Goal: Task Accomplishment & Management: Manage account settings

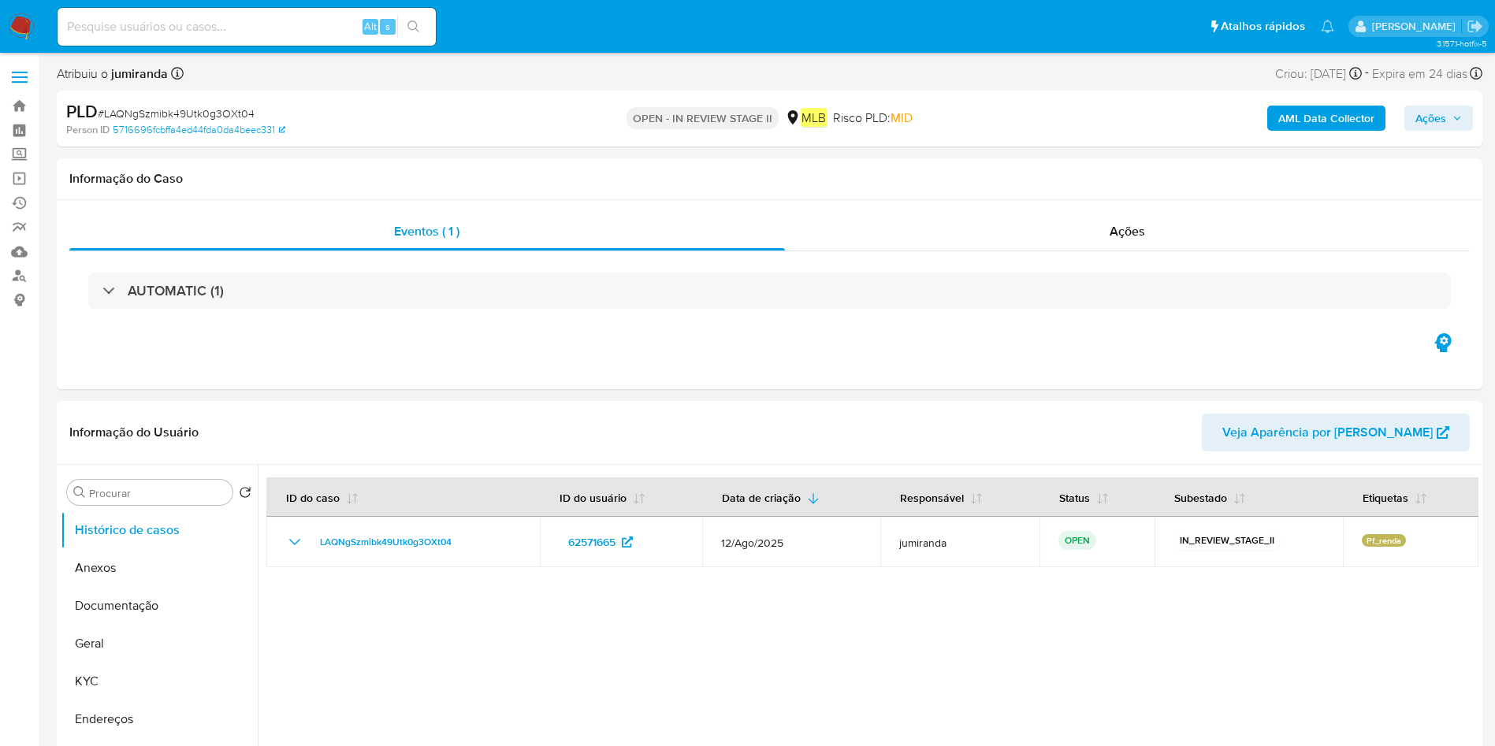
select select "10"
drag, startPoint x: 99, startPoint y: 671, endPoint x: 202, endPoint y: 634, distance: 109.4
click at [103, 671] on button "KYC" at bounding box center [159, 682] width 197 height 38
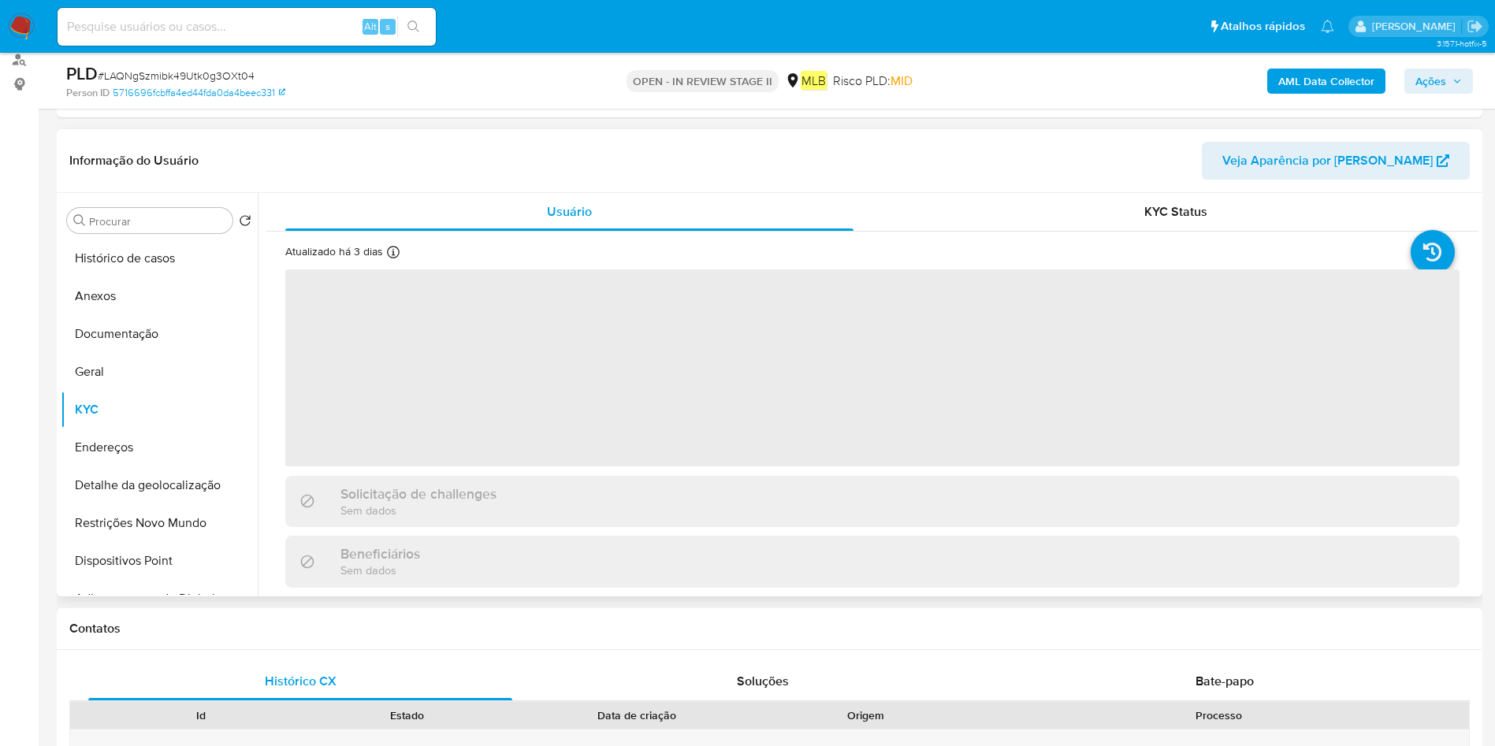
scroll to position [236, 0]
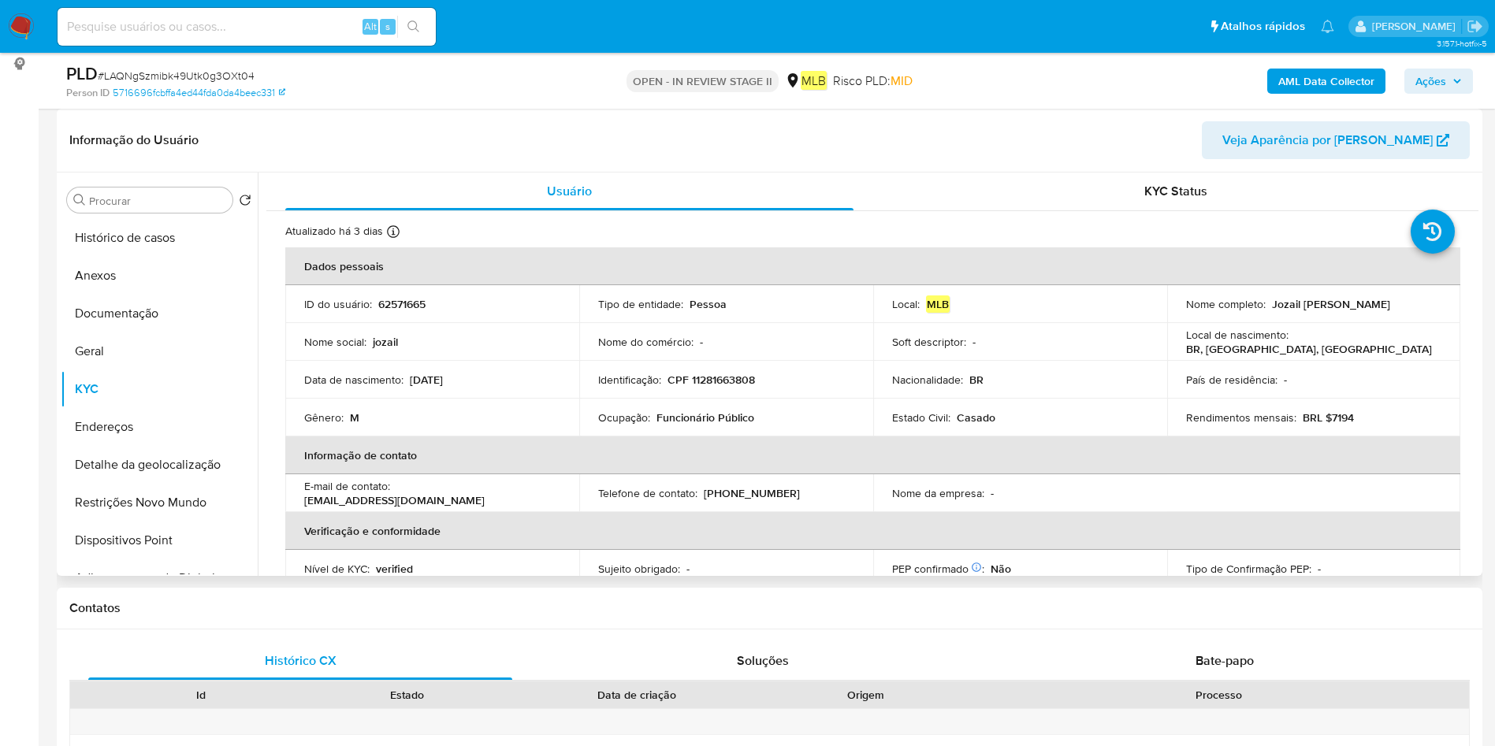
click at [698, 417] on p "Funcionário Público" at bounding box center [705, 418] width 98 height 14
click at [698, 418] on p "Funcionário Público" at bounding box center [705, 418] width 98 height 14
copy div "Ocupação : Funcionário Público"
click at [145, 244] on button "Histórico de casos" at bounding box center [153, 238] width 184 height 38
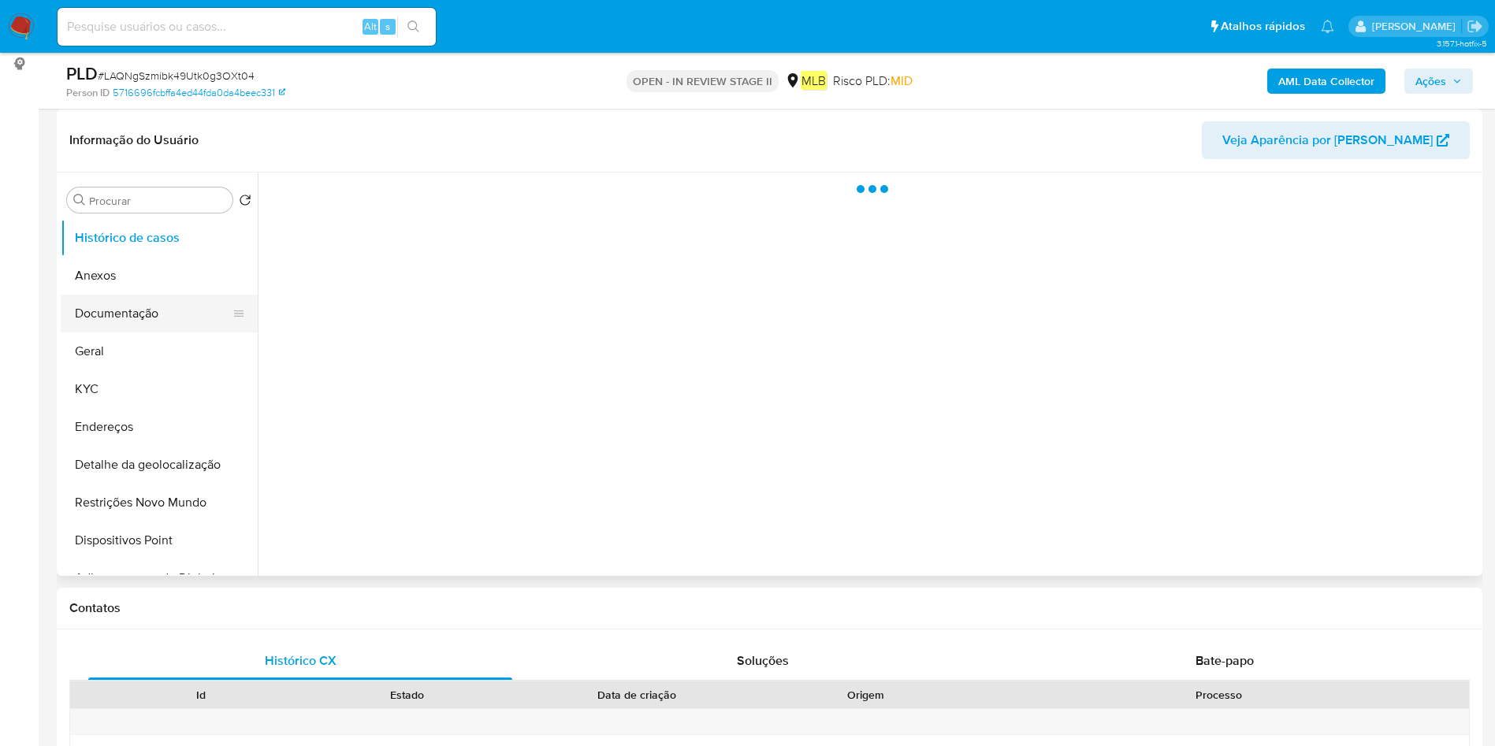
click at [143, 306] on button "Documentação" at bounding box center [153, 314] width 184 height 38
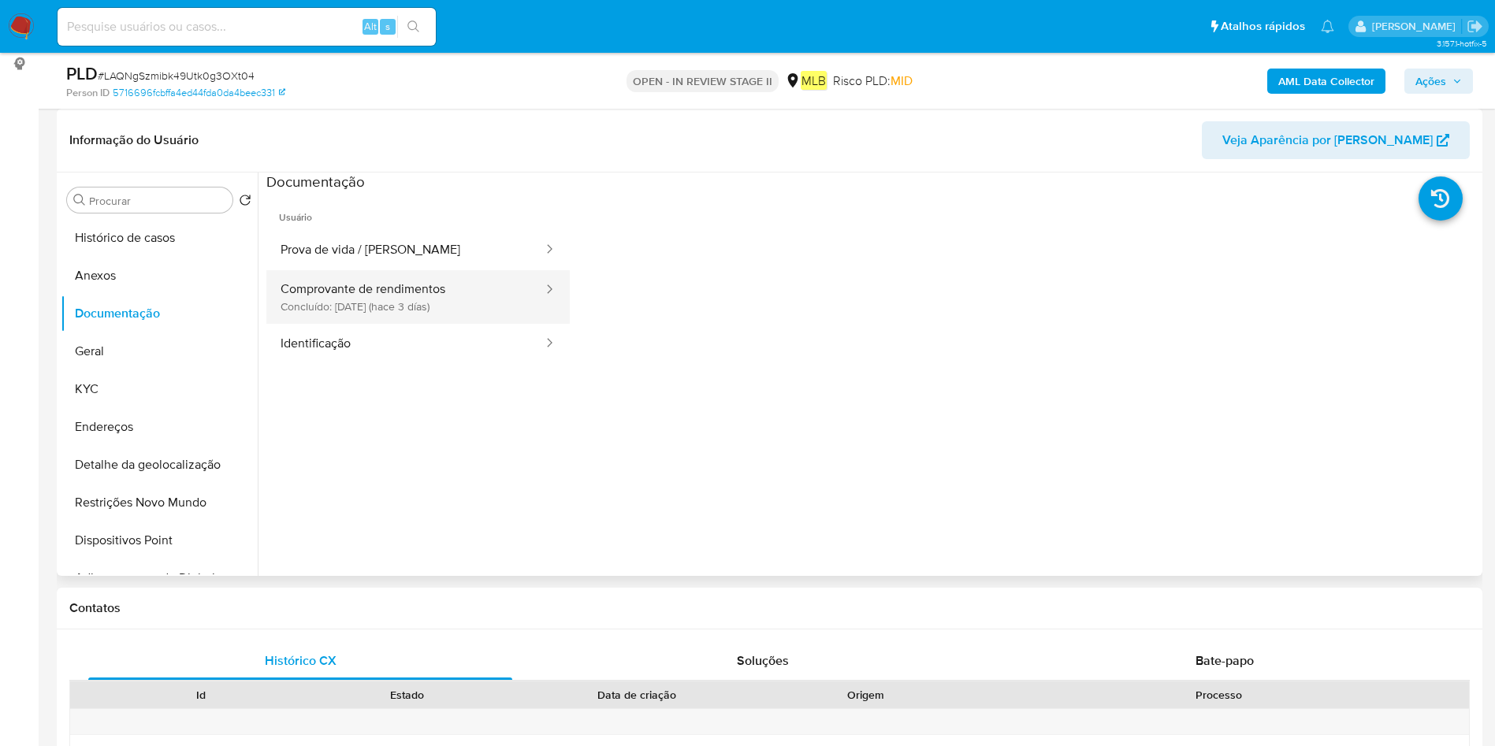
click at [473, 318] on button "Comprovante de rendimentos Concluído: [DATE] (hace 3 días)" at bounding box center [405, 297] width 278 height 54
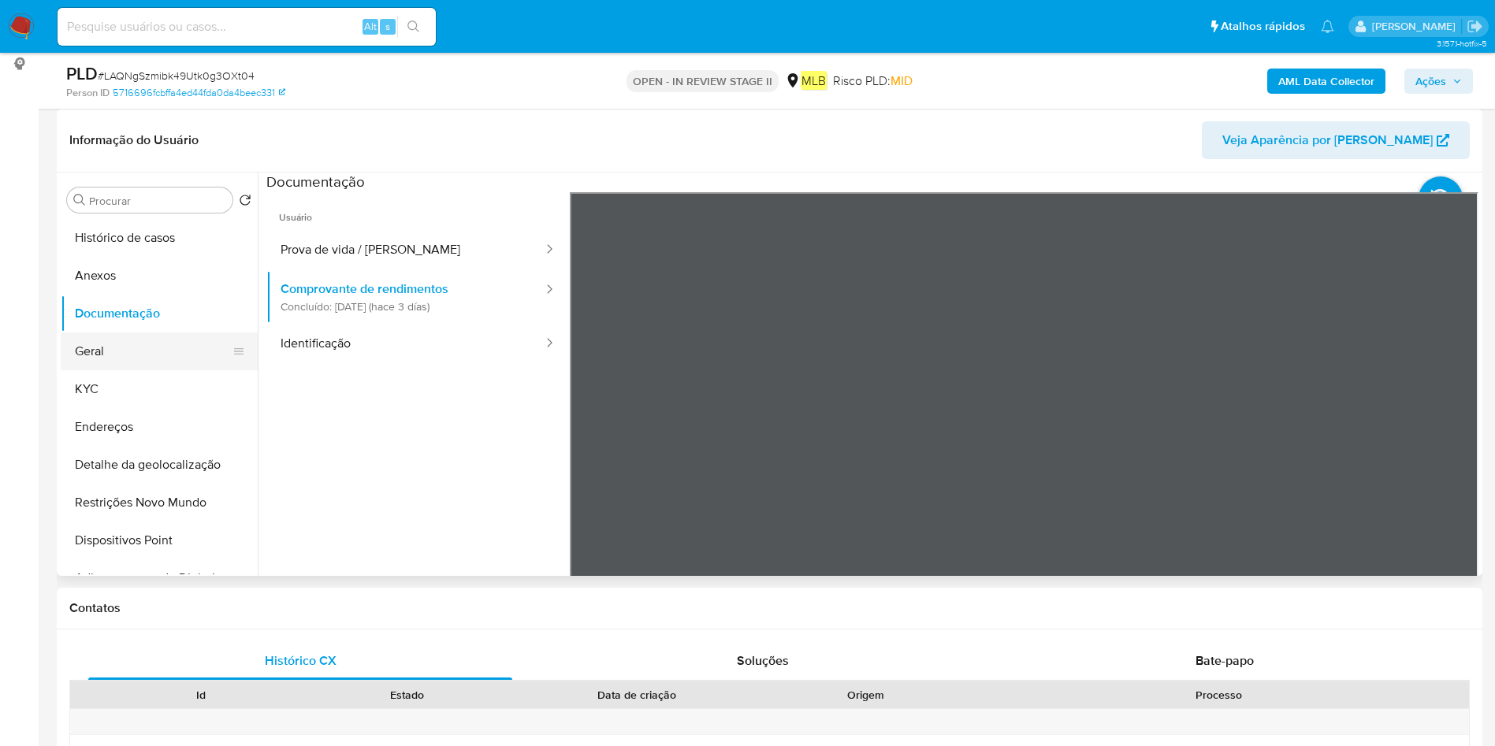
click at [112, 362] on button "Geral" at bounding box center [153, 352] width 184 height 38
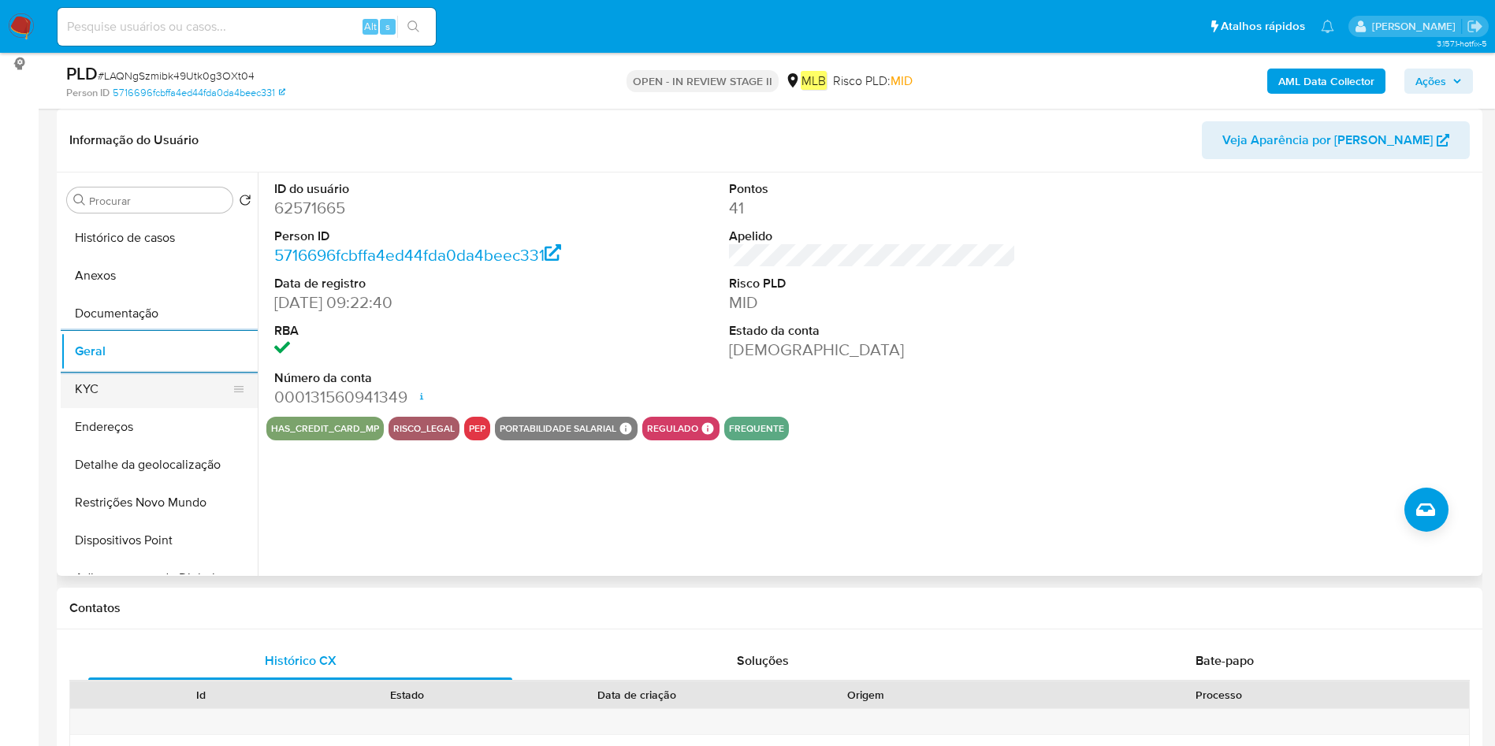
click at [153, 380] on button "KYC" at bounding box center [153, 389] width 184 height 38
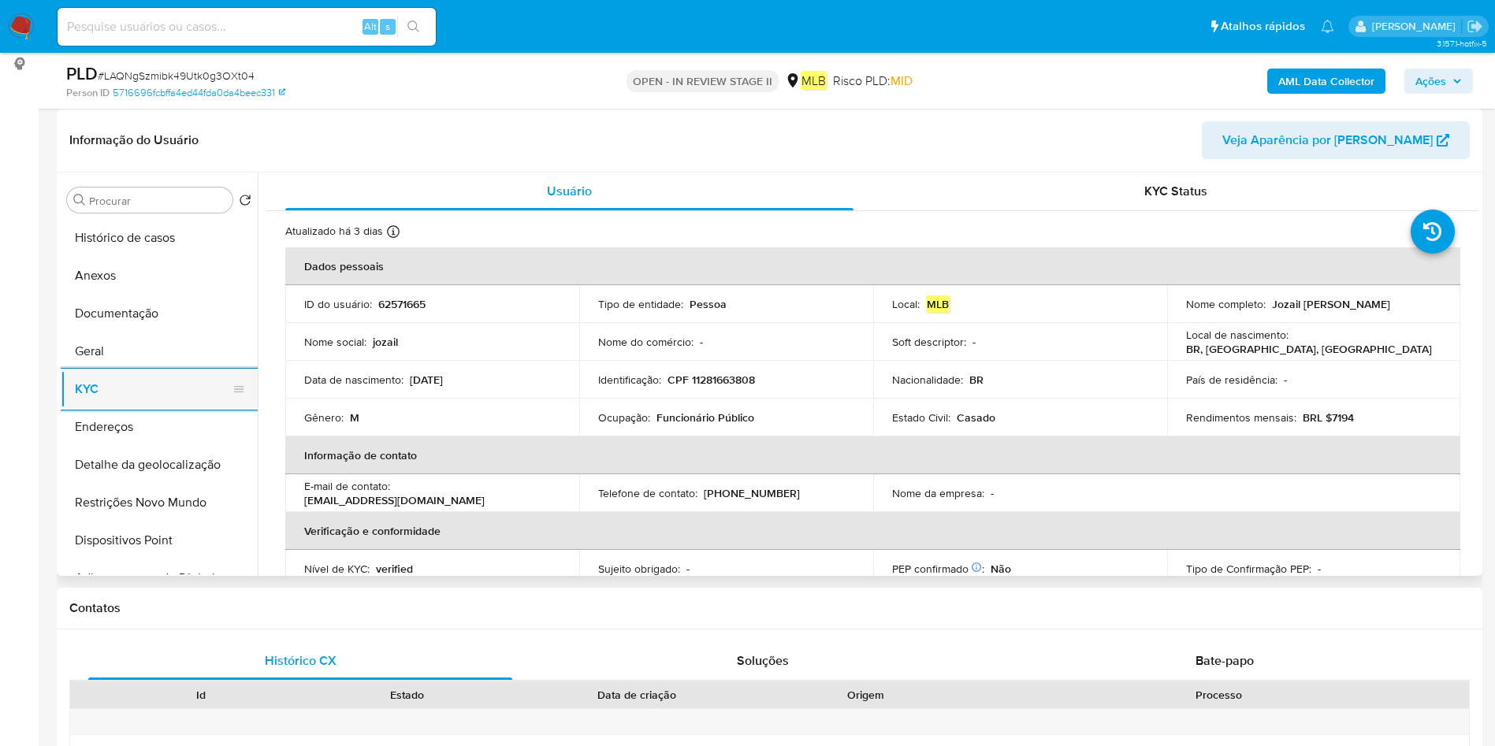
click at [159, 377] on button "KYC" at bounding box center [153, 389] width 184 height 38
click at [167, 365] on button "Geral" at bounding box center [153, 352] width 184 height 38
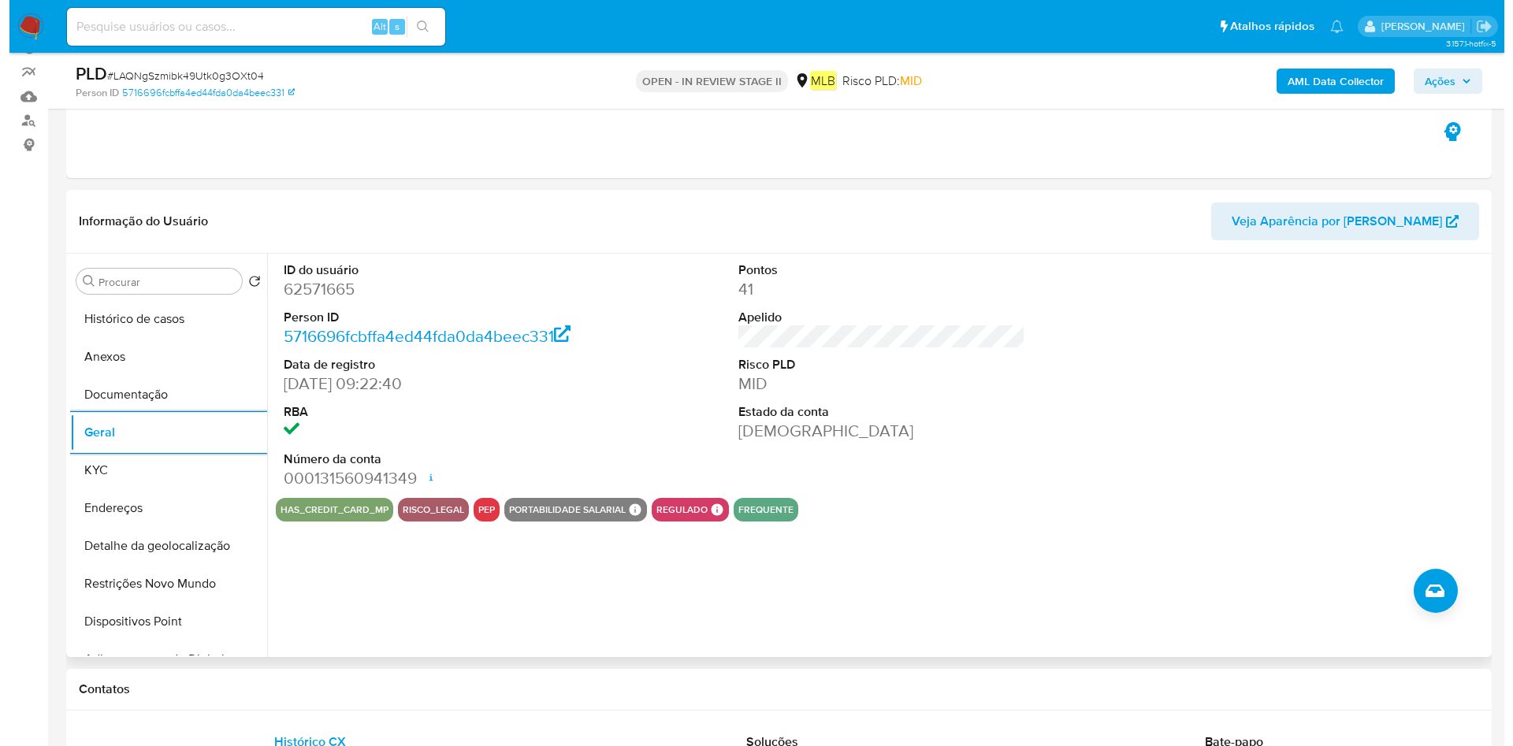
scroll to position [118, 0]
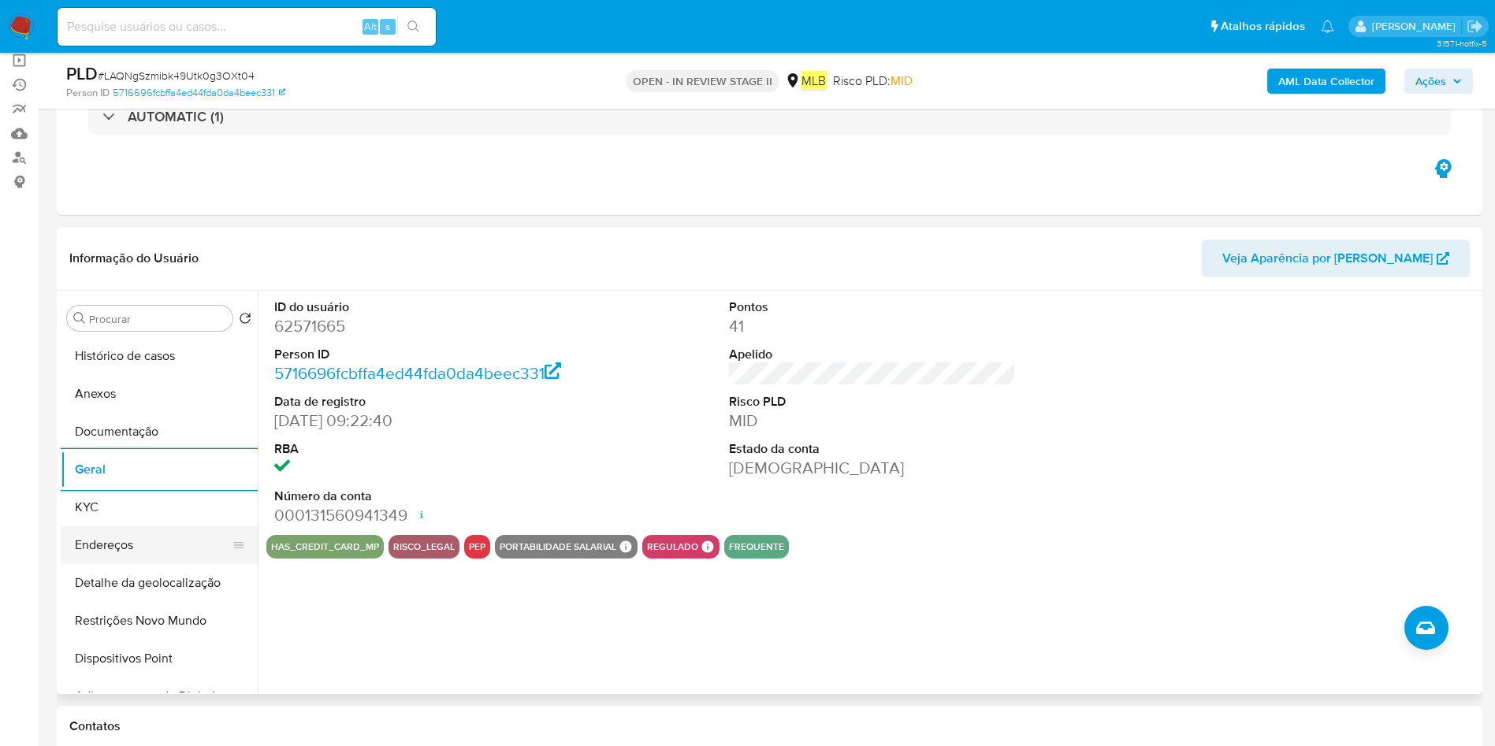
click at [127, 552] on button "Endereços" at bounding box center [153, 545] width 184 height 38
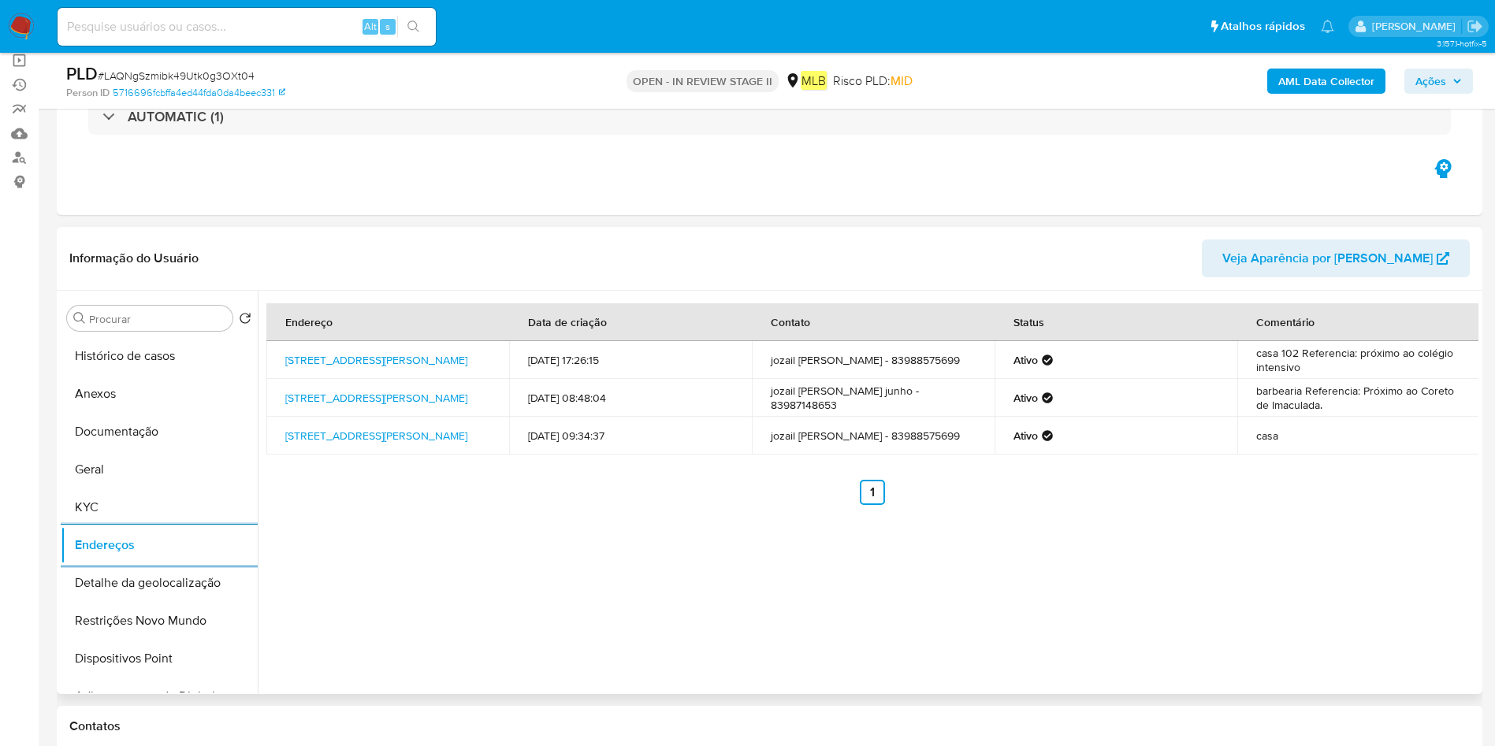
click at [143, 586] on button "Detalhe da geolocalização" at bounding box center [159, 583] width 197 height 38
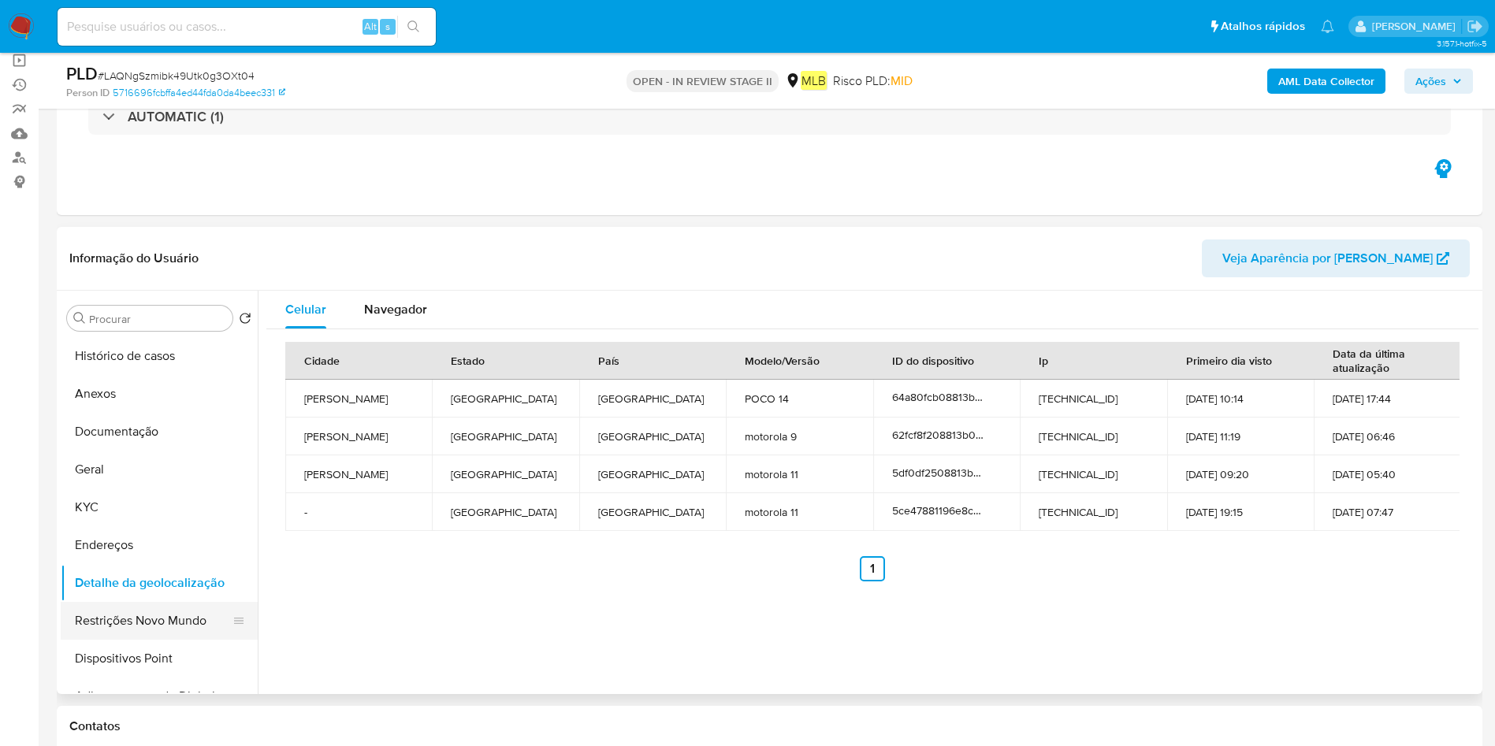
drag, startPoint x: 175, startPoint y: 618, endPoint x: 231, endPoint y: 619, distance: 55.9
click at [175, 619] on button "Restrições Novo Mundo" at bounding box center [153, 621] width 184 height 38
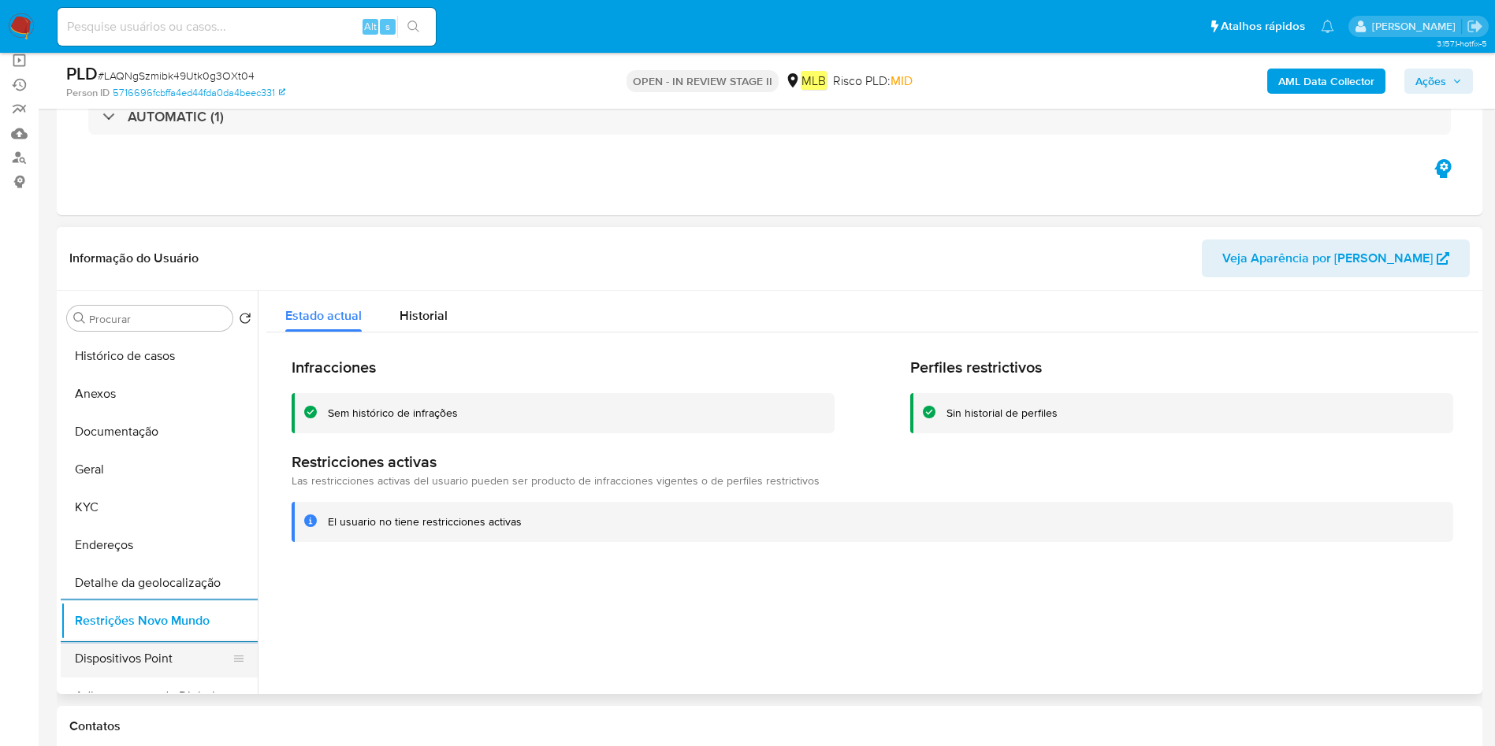
drag, startPoint x: 150, startPoint y: 652, endPoint x: 319, endPoint y: 630, distance: 170.2
click at [151, 652] on button "Dispositivos Point" at bounding box center [159, 659] width 197 height 38
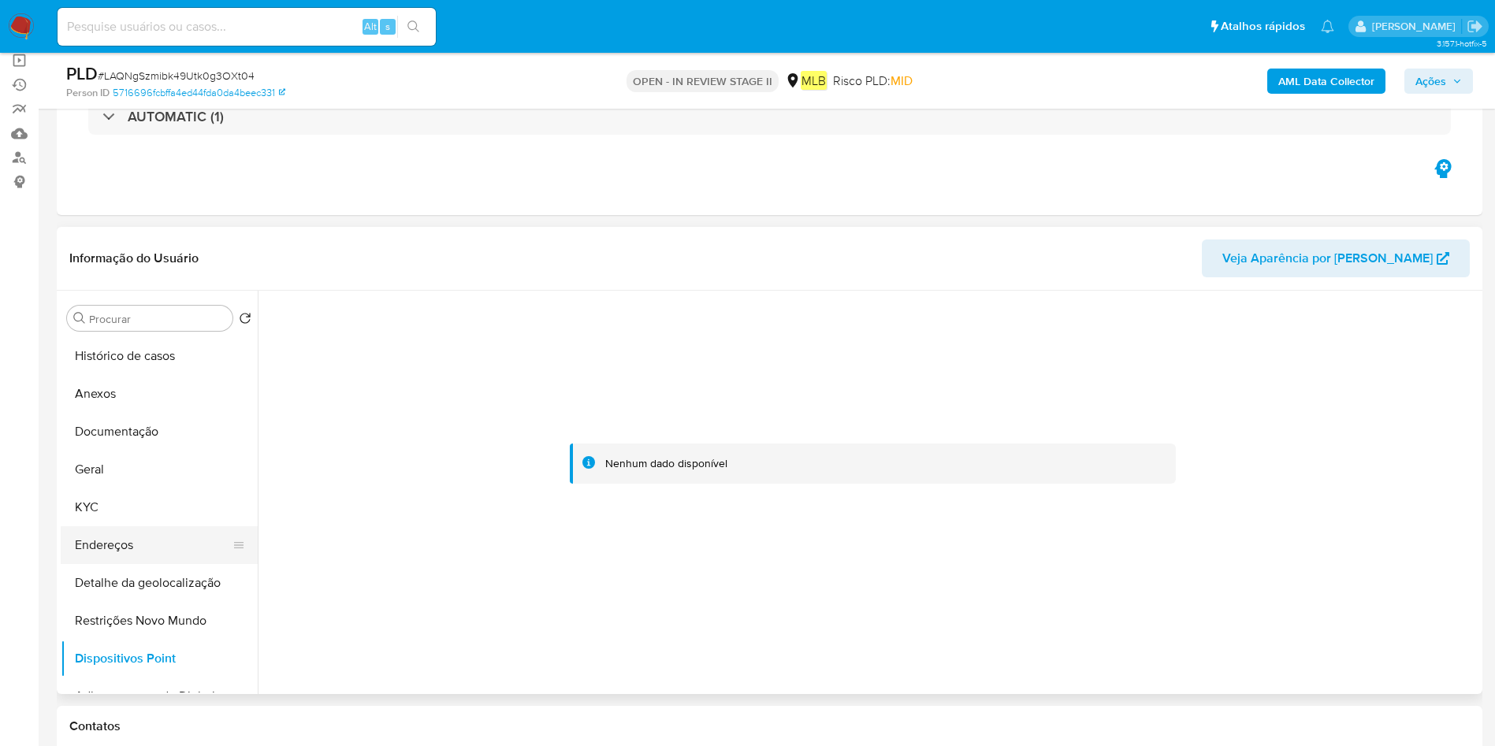
click at [80, 550] on button "Endereços" at bounding box center [153, 545] width 184 height 38
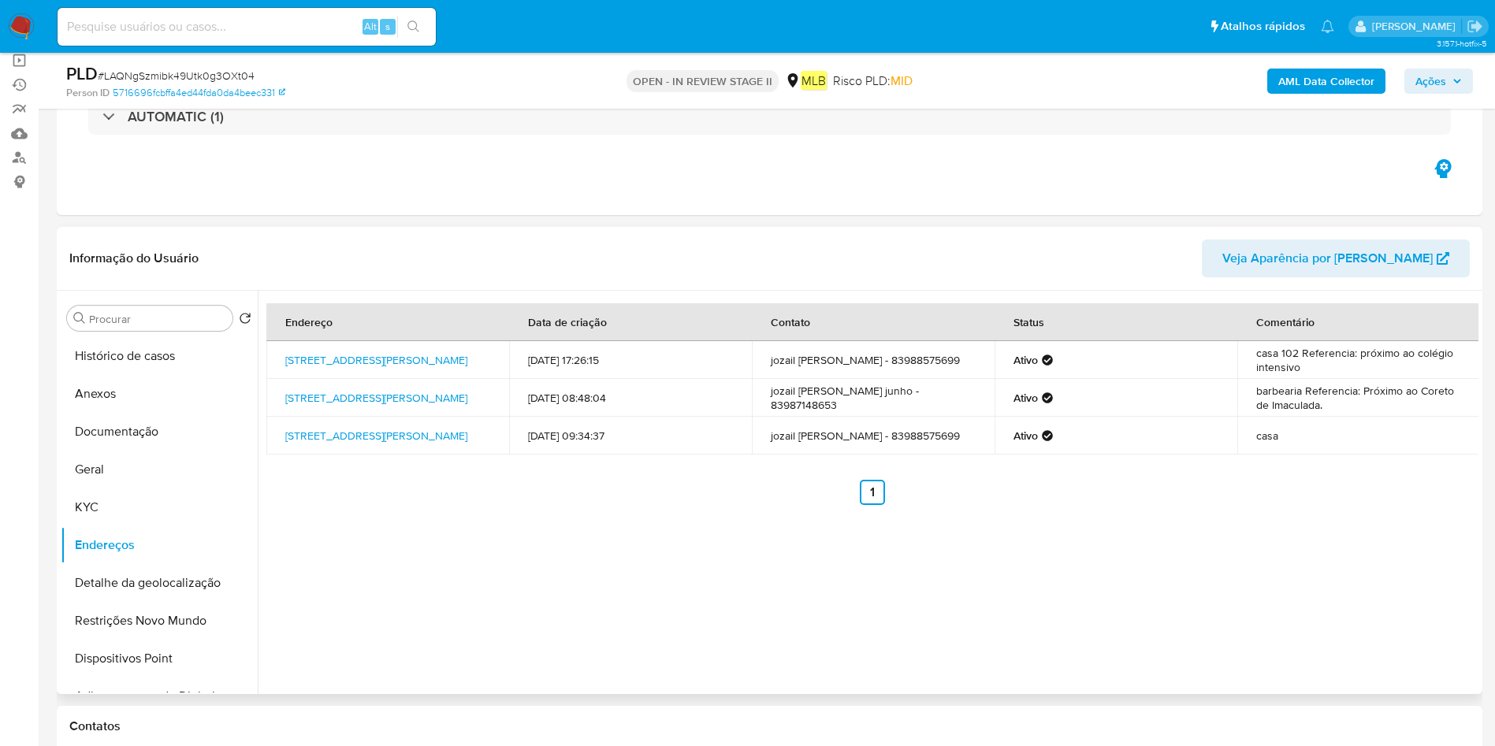
drag, startPoint x: 274, startPoint y: 389, endPoint x: 503, endPoint y: 396, distance: 229.4
click at [468, 397] on td "[STREET_ADDRESS][PERSON_NAME]" at bounding box center [387, 398] width 243 height 38
drag, startPoint x: 111, startPoint y: 400, endPoint x: 302, endPoint y: 382, distance: 191.5
click at [113, 402] on button "Anexos" at bounding box center [159, 394] width 197 height 38
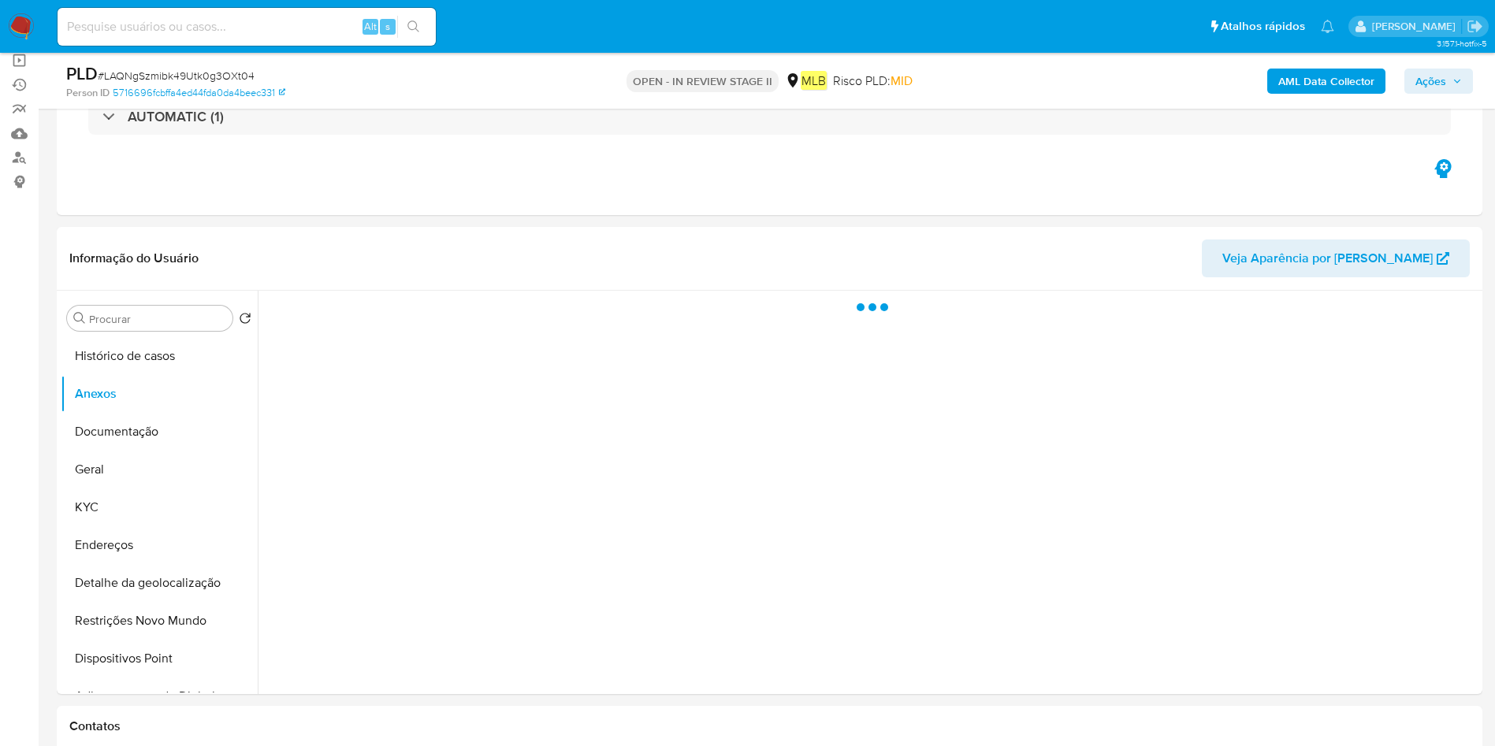
click at [1321, 64] on div "AML Data Collector Ações" at bounding box center [1240, 80] width 465 height 37
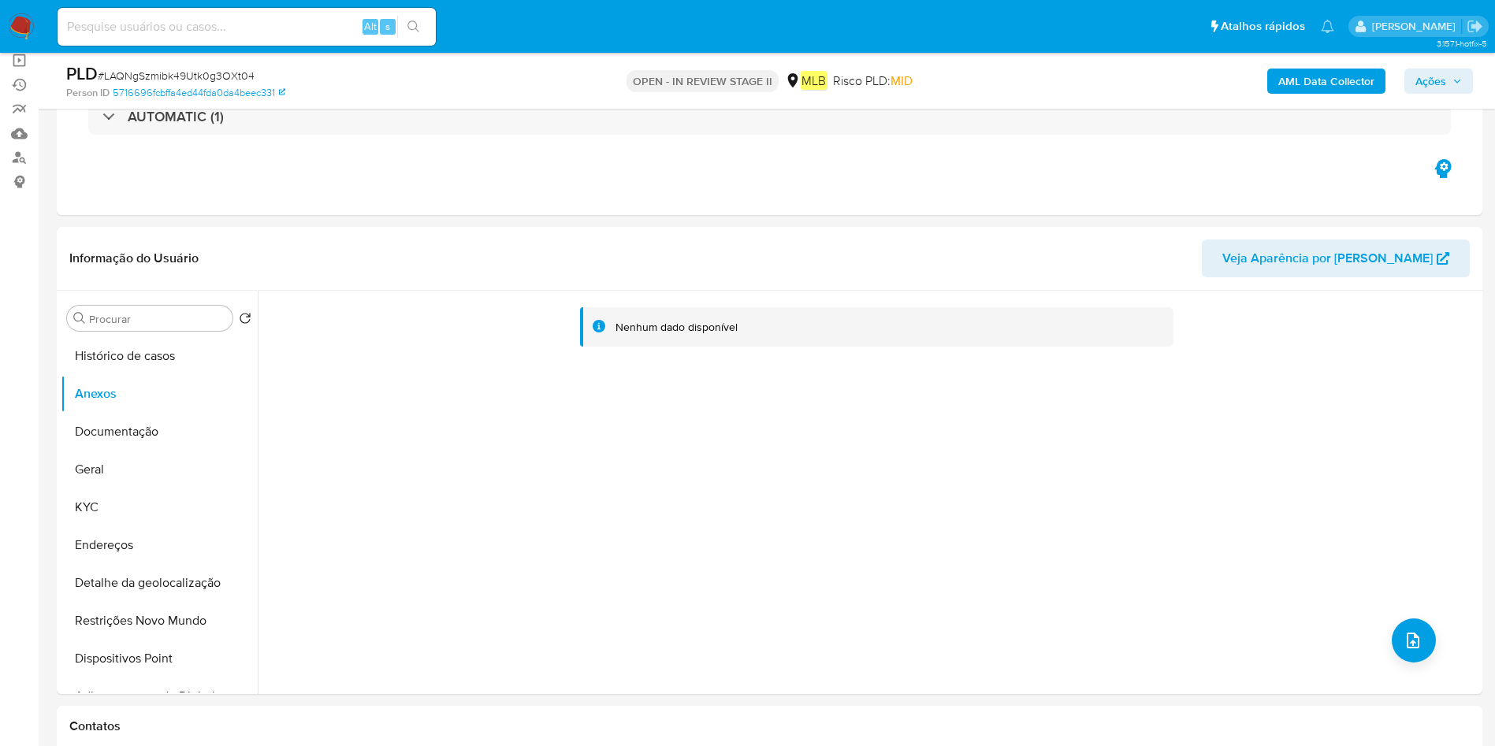
click at [1301, 76] on b "AML Data Collector" at bounding box center [1326, 81] width 96 height 25
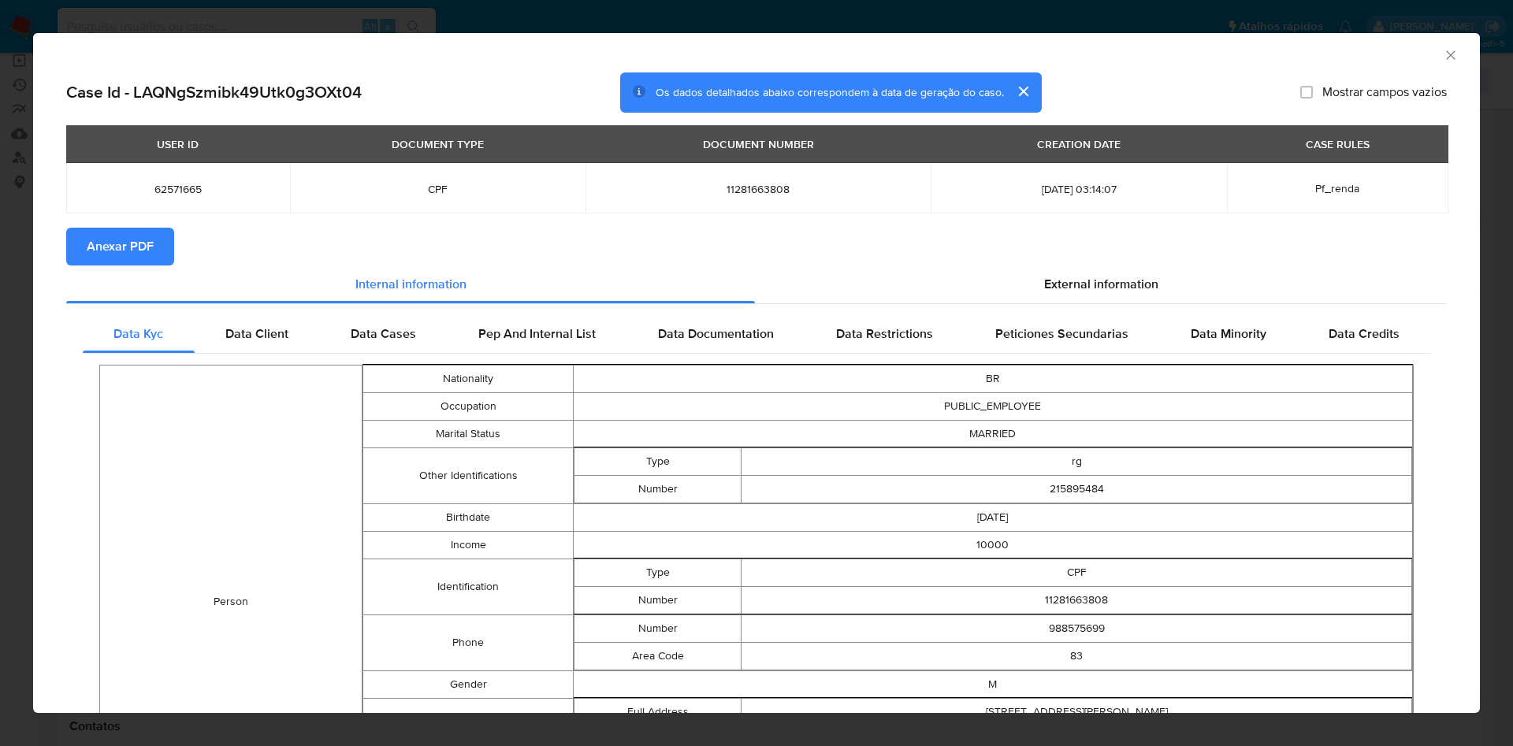
drag, startPoint x: 151, startPoint y: 243, endPoint x: 170, endPoint y: 239, distance: 19.3
click at [158, 240] on button "Anexar PDF" at bounding box center [120, 247] width 108 height 38
click at [1446, 55] on icon "Fechar a janela" at bounding box center [1450, 54] width 9 height 9
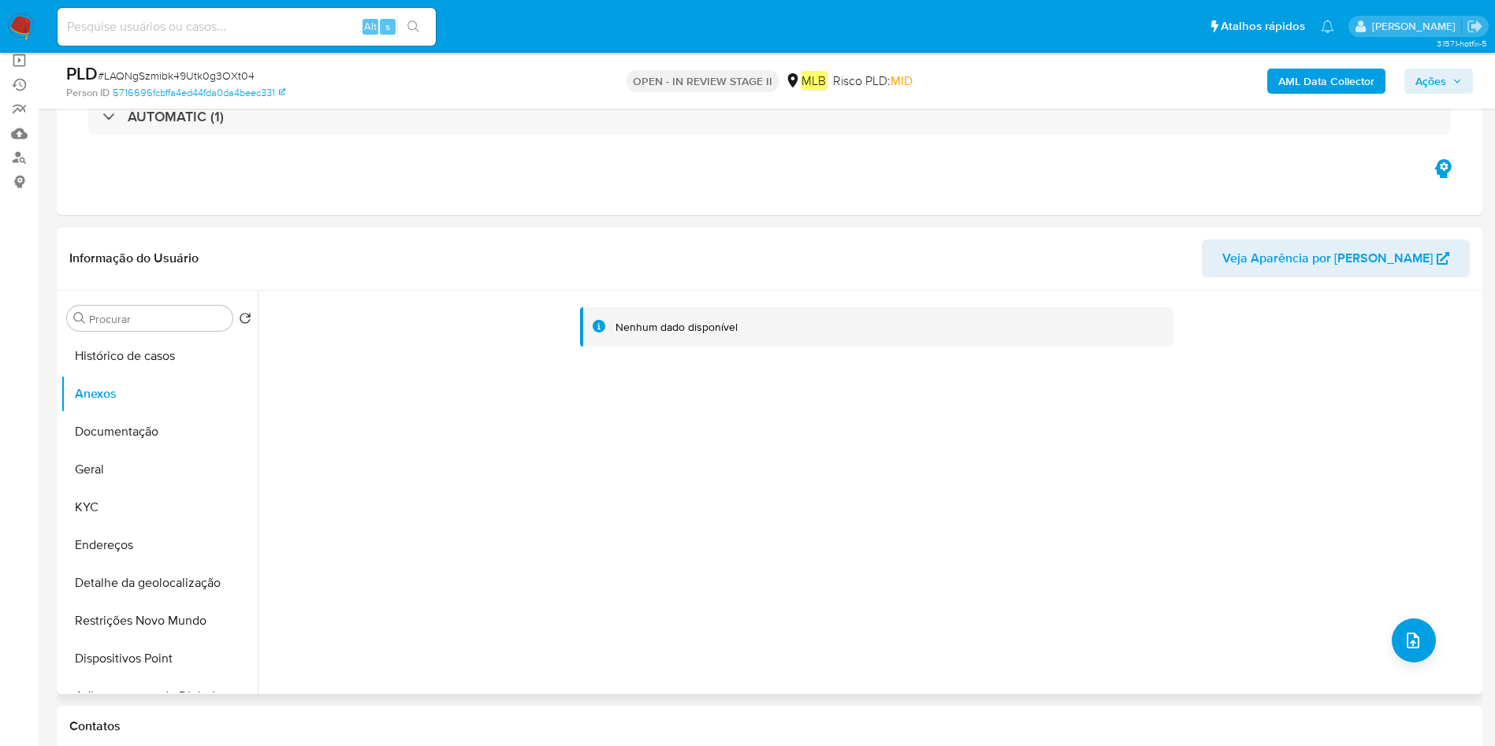
click at [1386, 626] on div "Nenhum dado disponível" at bounding box center [868, 492] width 1220 height 403
click at [1415, 641] on icon "upload-file" at bounding box center [1412, 640] width 19 height 19
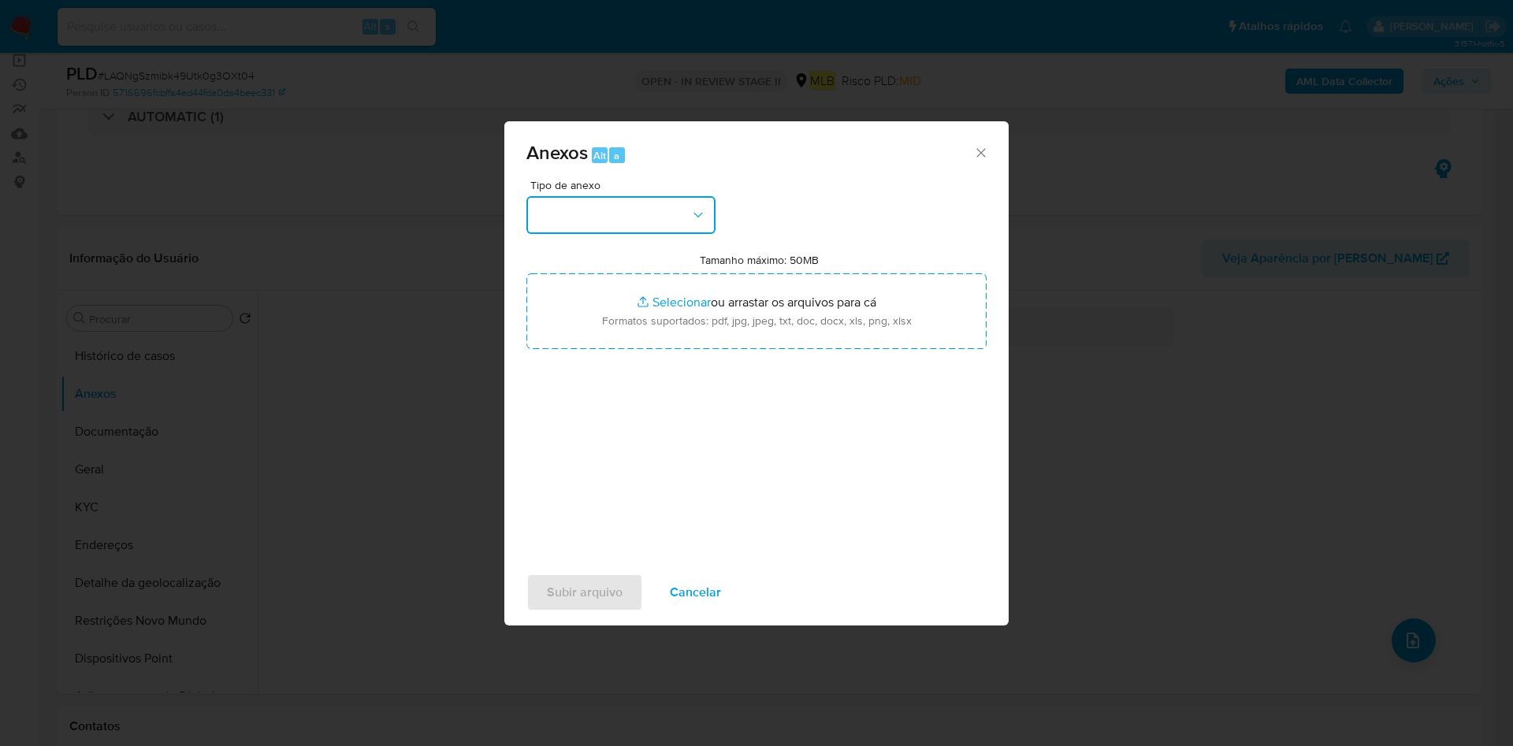
click at [669, 216] on button "button" at bounding box center [620, 215] width 189 height 38
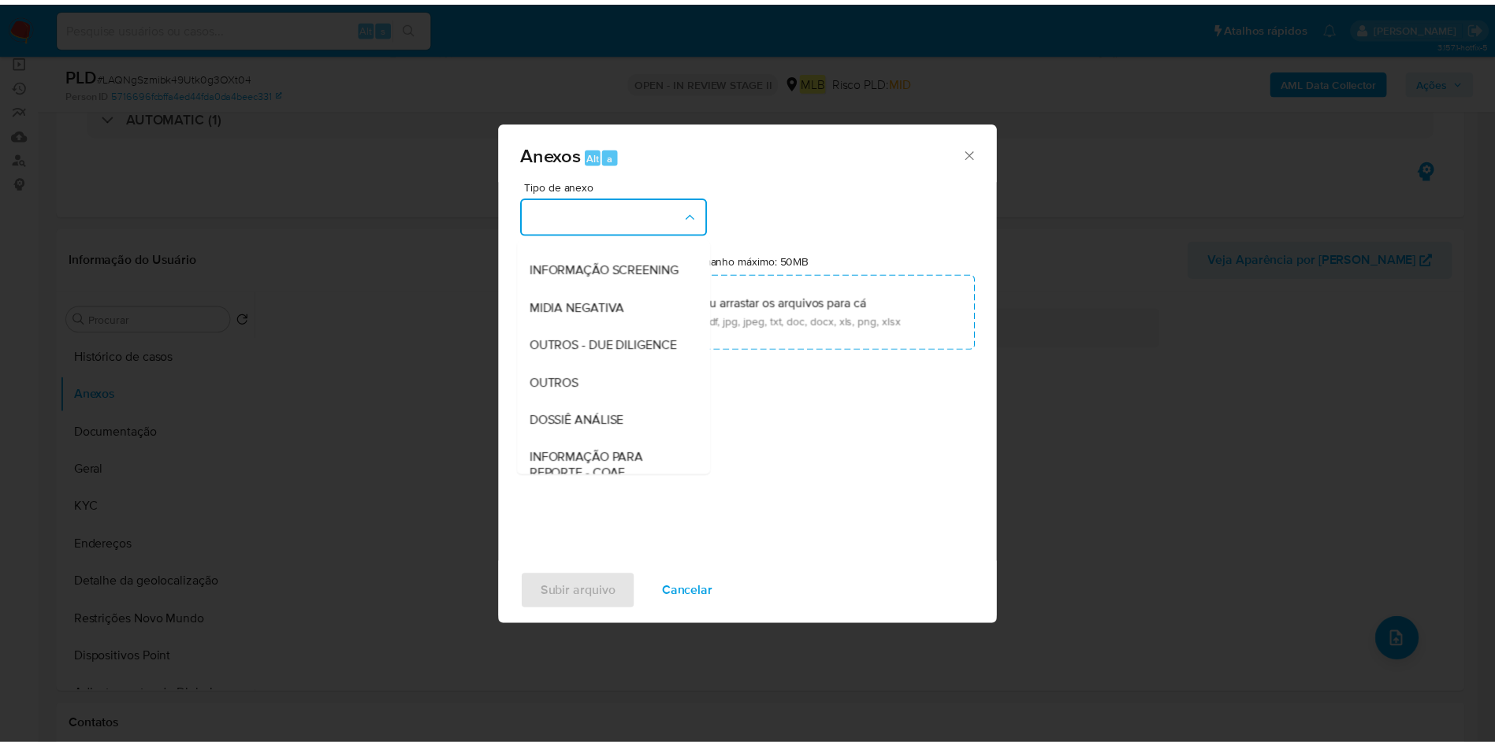
scroll to position [243, 0]
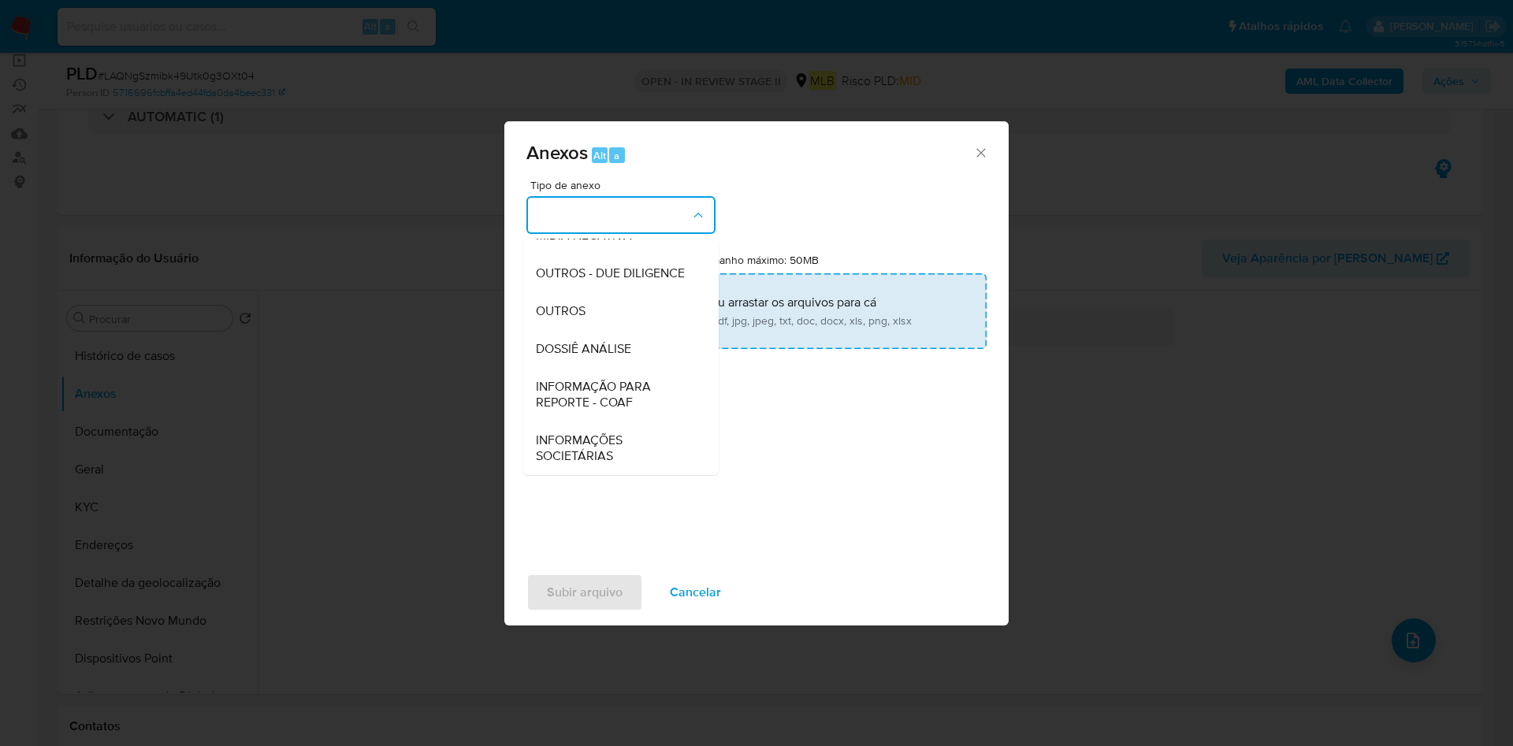
click at [611, 319] on div "OUTROS" at bounding box center [616, 311] width 161 height 38
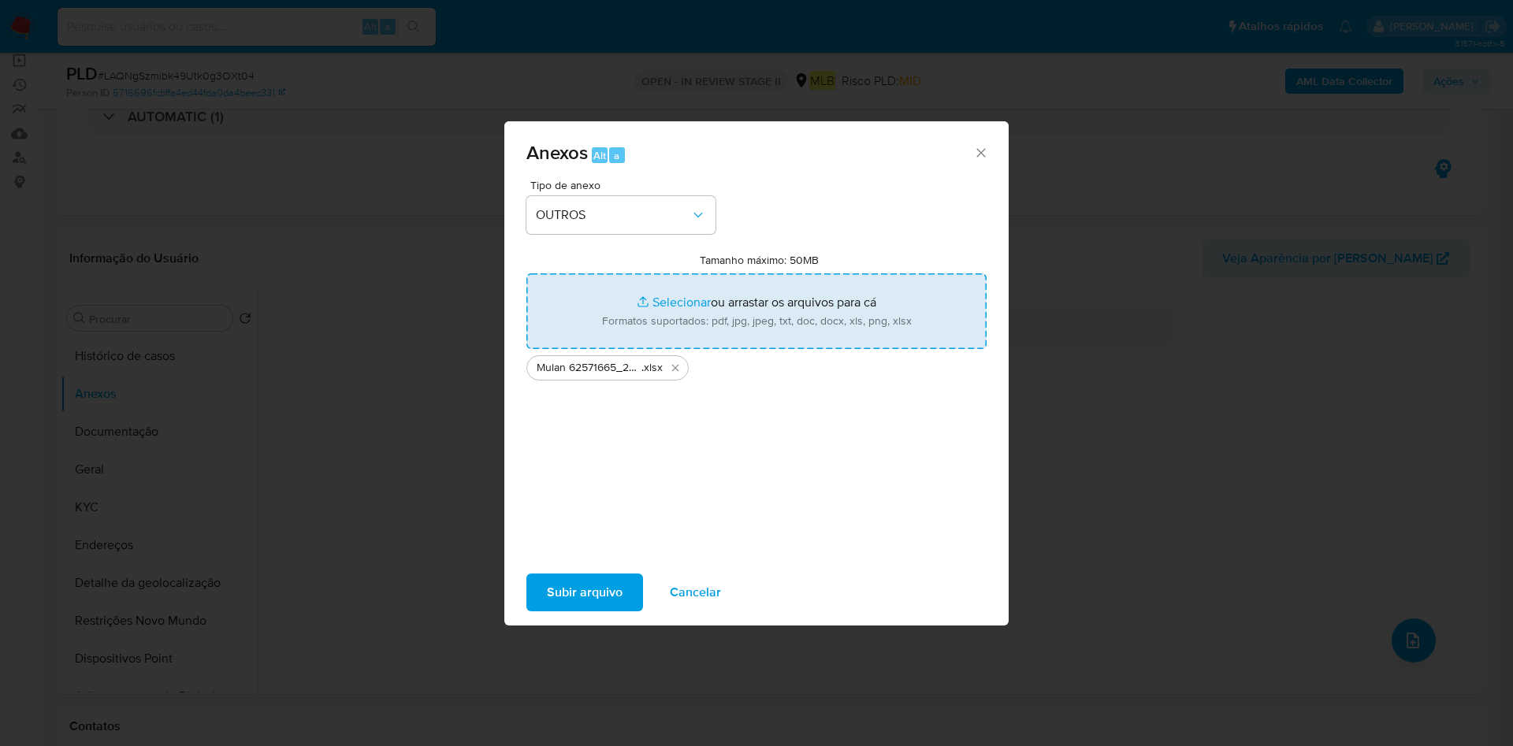
type input "C:\fakepath\SAR - XXX - CPF 11281663808 - JOZAIL [PERSON_NAME].pdf"
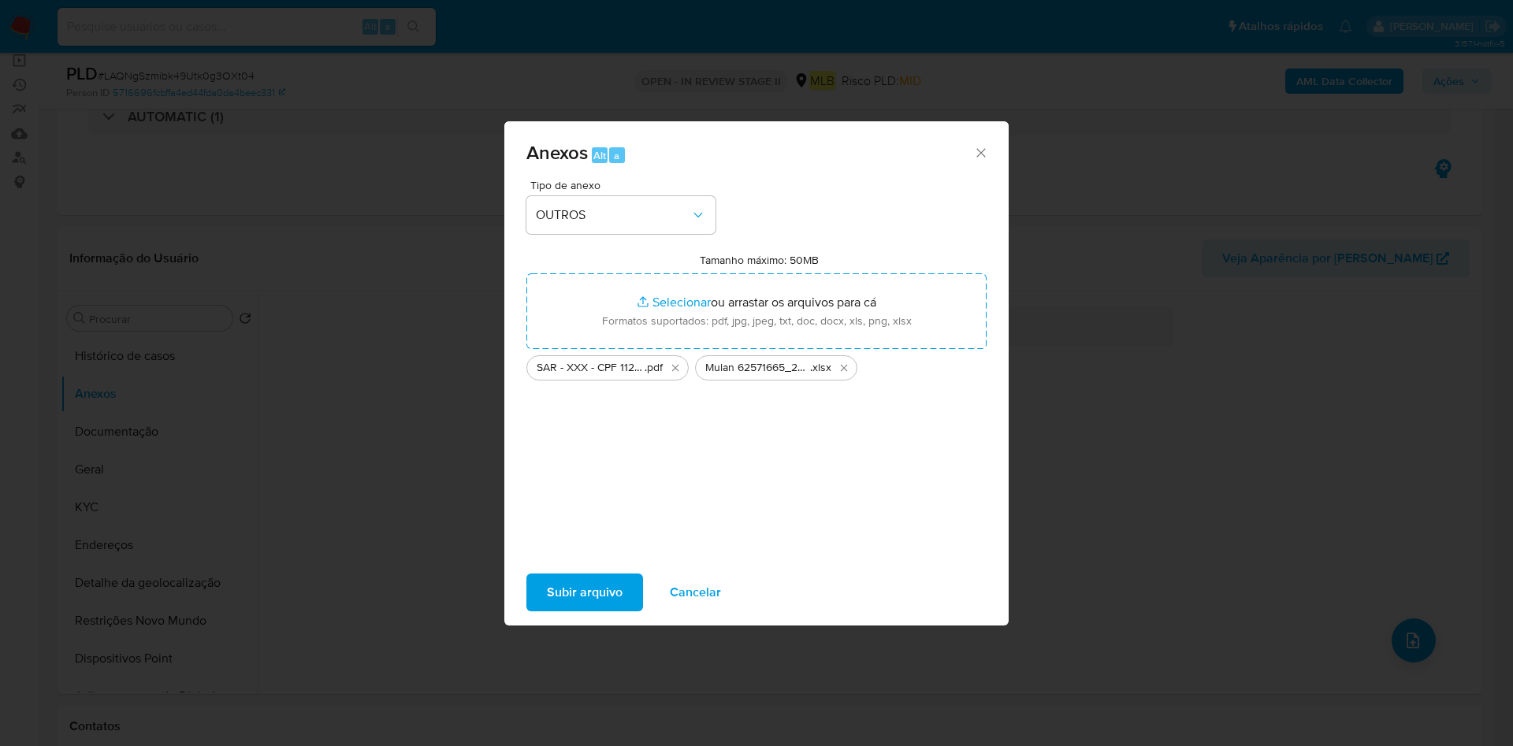
click at [593, 584] on span "Subir arquivo" at bounding box center [585, 592] width 76 height 35
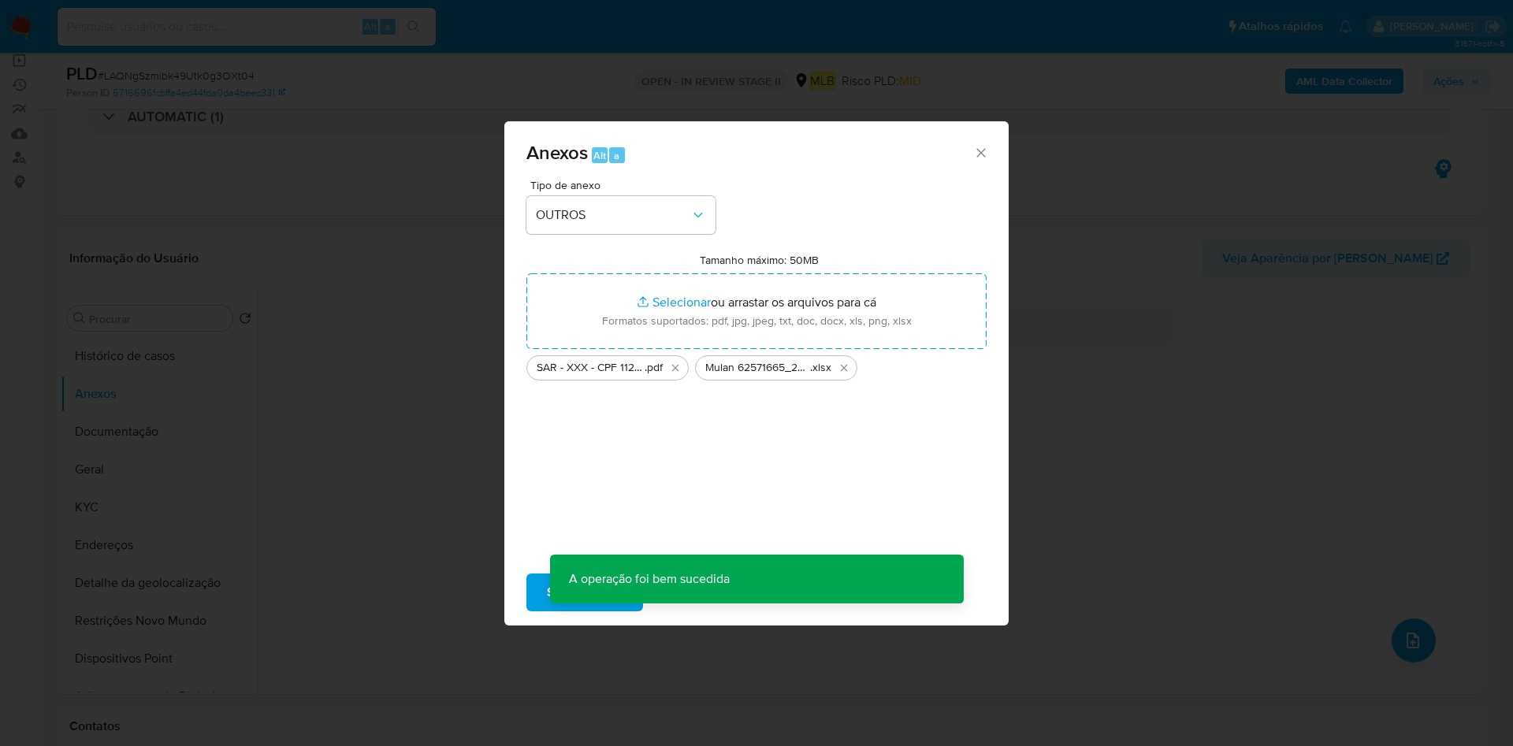
click at [1207, 596] on div "Anexos Alt a Tipo de anexo OUTROS Tamanho máximo: 50MB Selecionar arquivos Sele…" at bounding box center [756, 373] width 1513 height 746
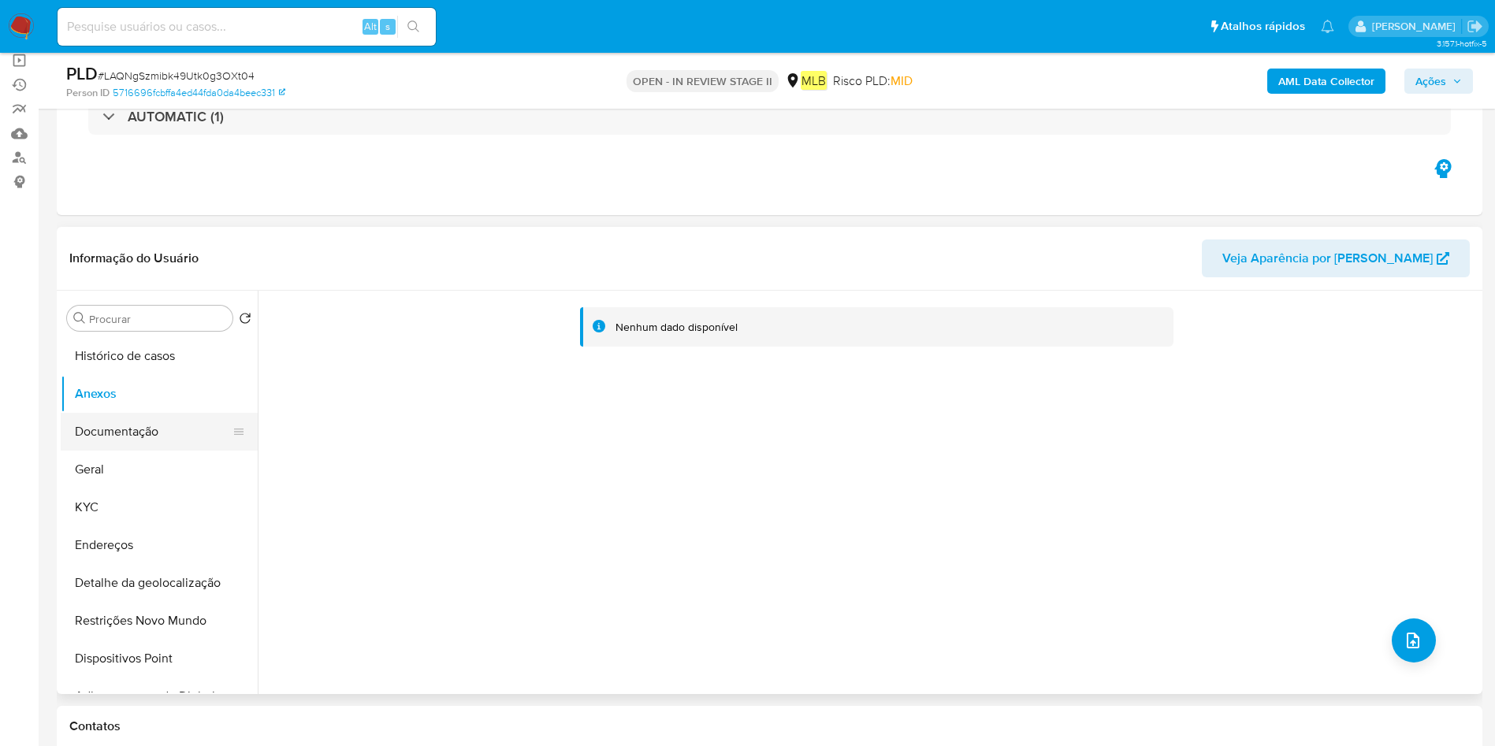
click at [71, 424] on button "Documentação" at bounding box center [153, 432] width 184 height 38
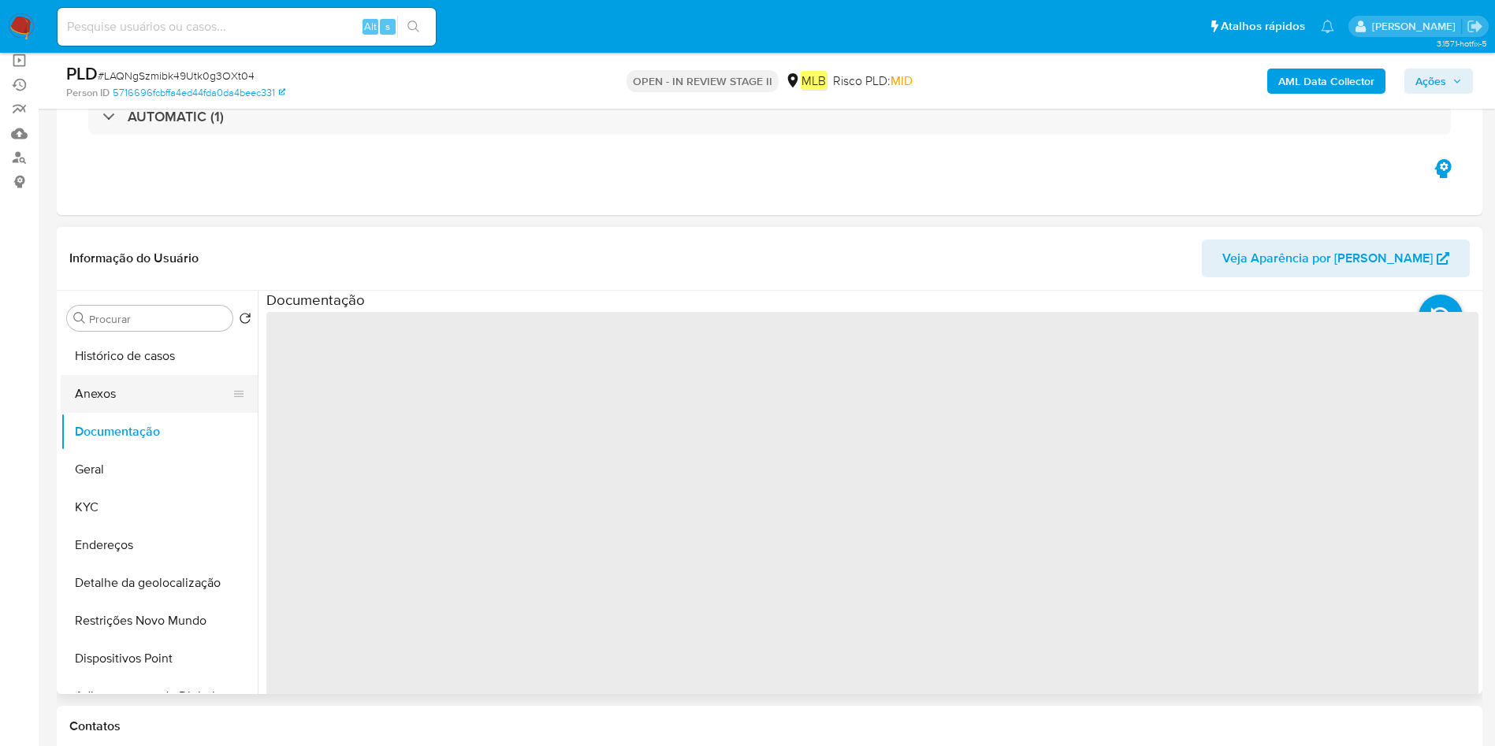
click at [161, 403] on button "Anexos" at bounding box center [153, 394] width 184 height 38
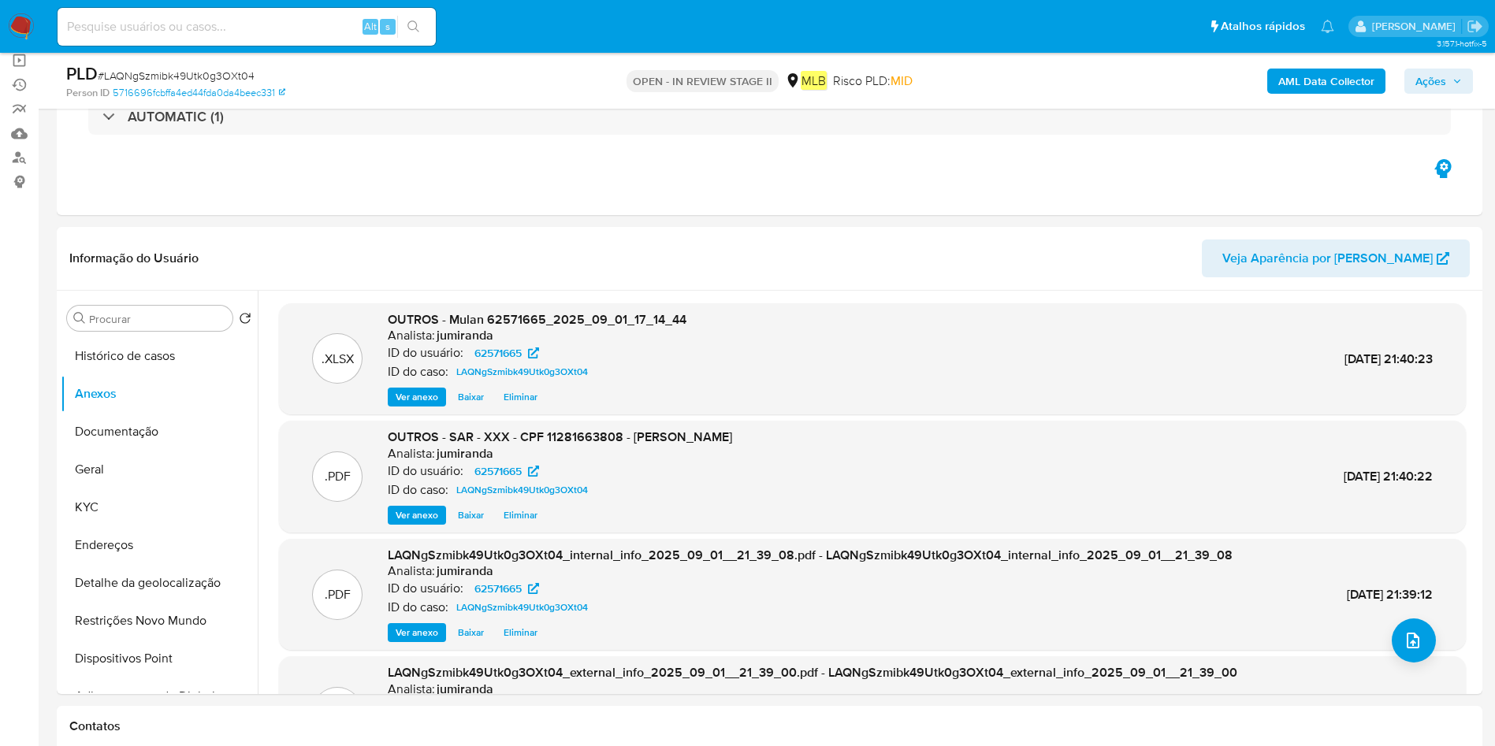
click at [1437, 76] on span "Ações" at bounding box center [1430, 81] width 31 height 25
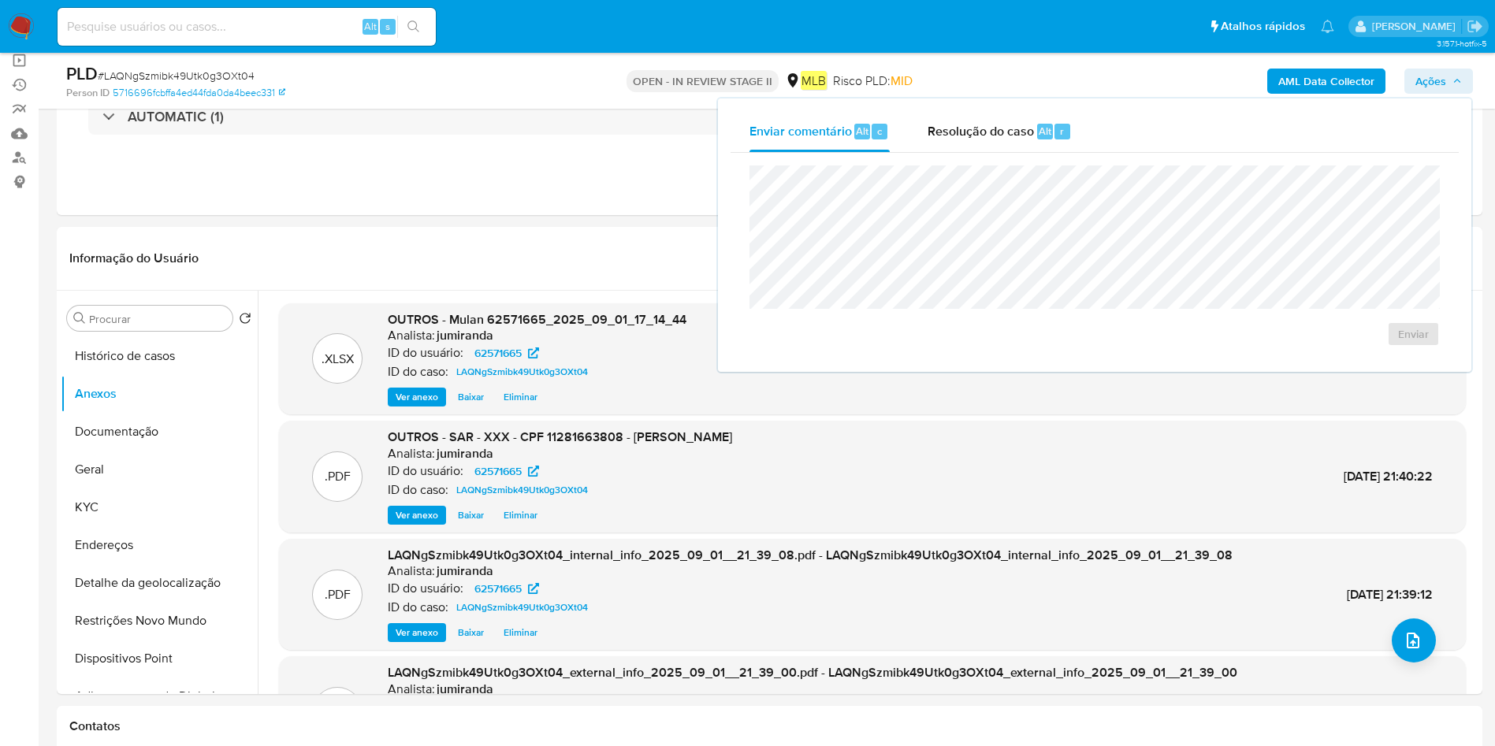
drag, startPoint x: 978, startPoint y: 135, endPoint x: 990, endPoint y: 157, distance: 25.0
click at [979, 135] on span "Resolução do caso" at bounding box center [980, 130] width 106 height 18
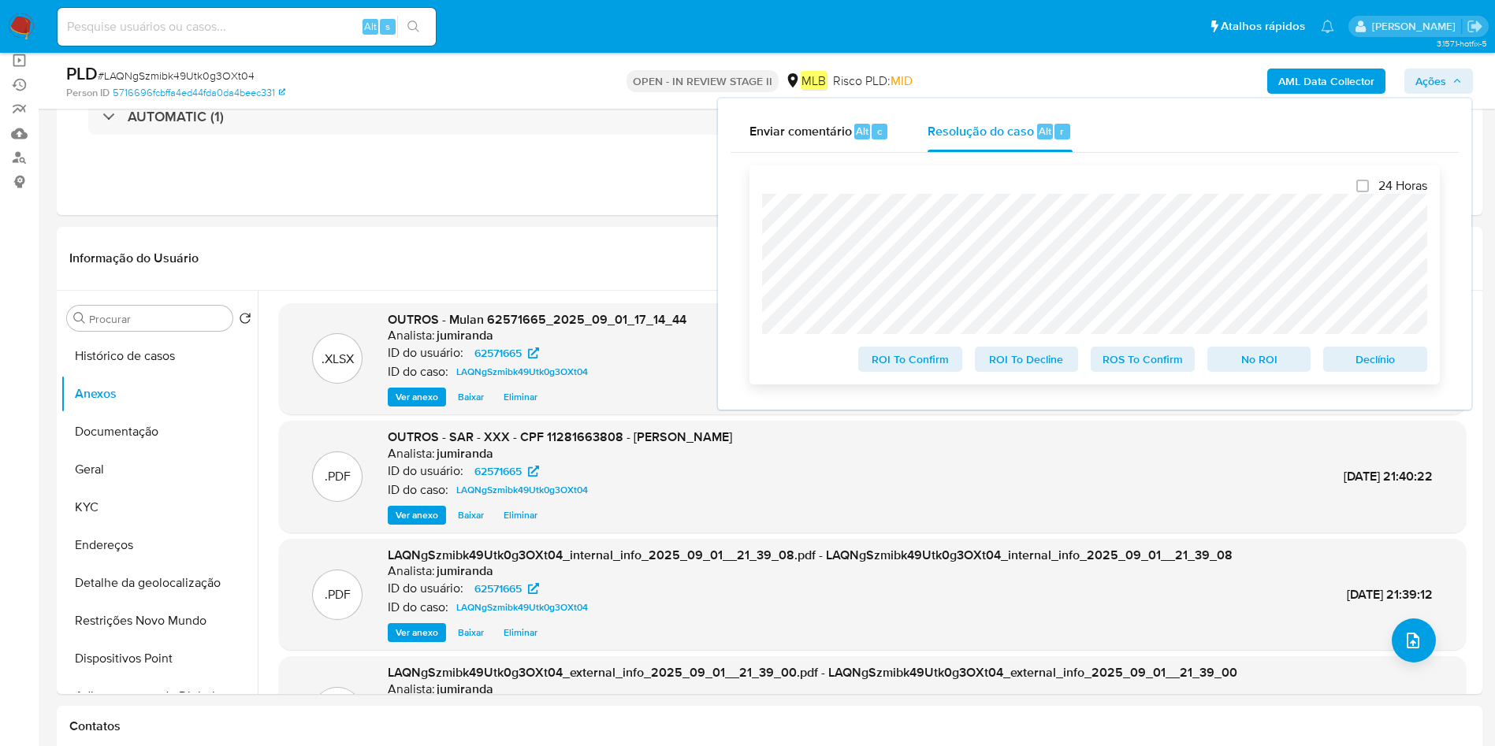
click at [1156, 362] on span "ROS To Confirm" at bounding box center [1143, 359] width 82 height 22
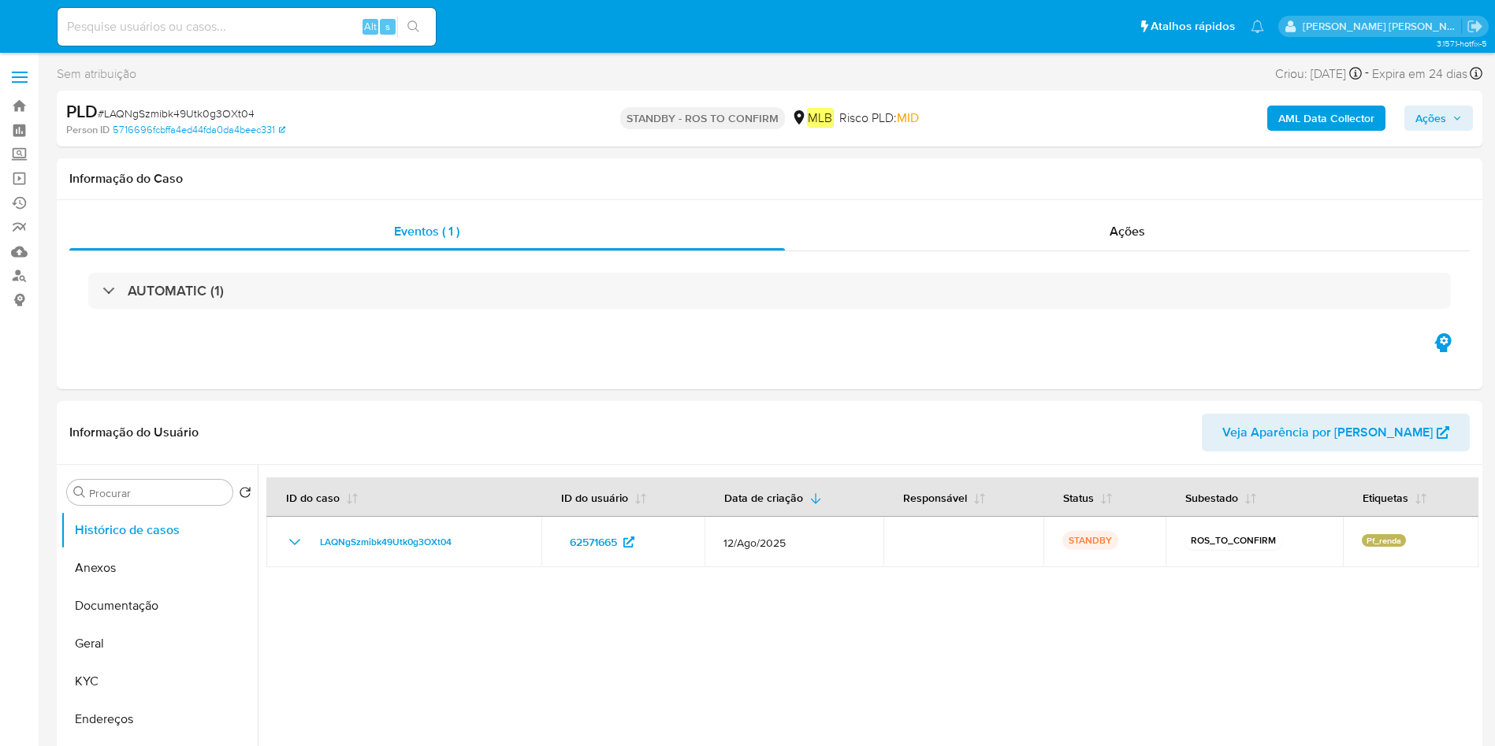
select select "10"
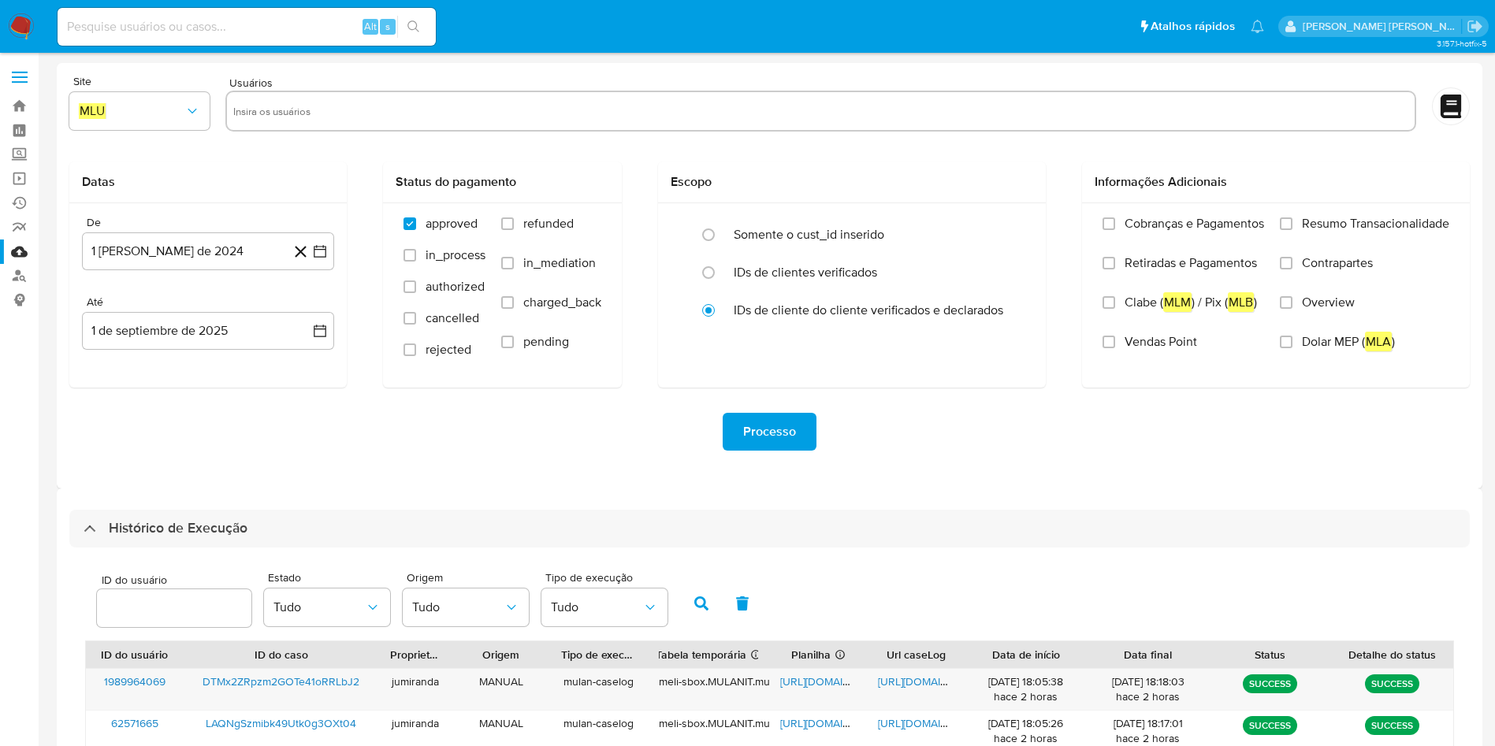
select select "10"
